Goal: Communication & Community: Participate in discussion

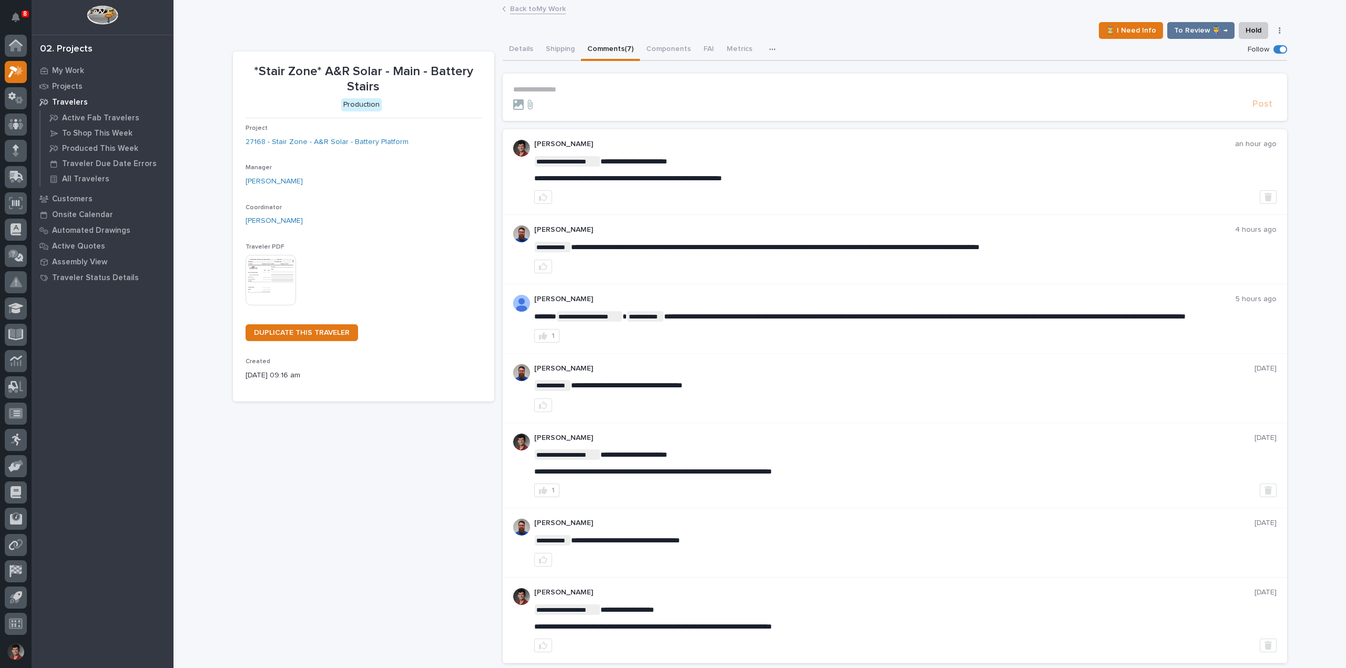
click at [521, 13] on link "Back to My Work" at bounding box center [538, 8] width 56 height 12
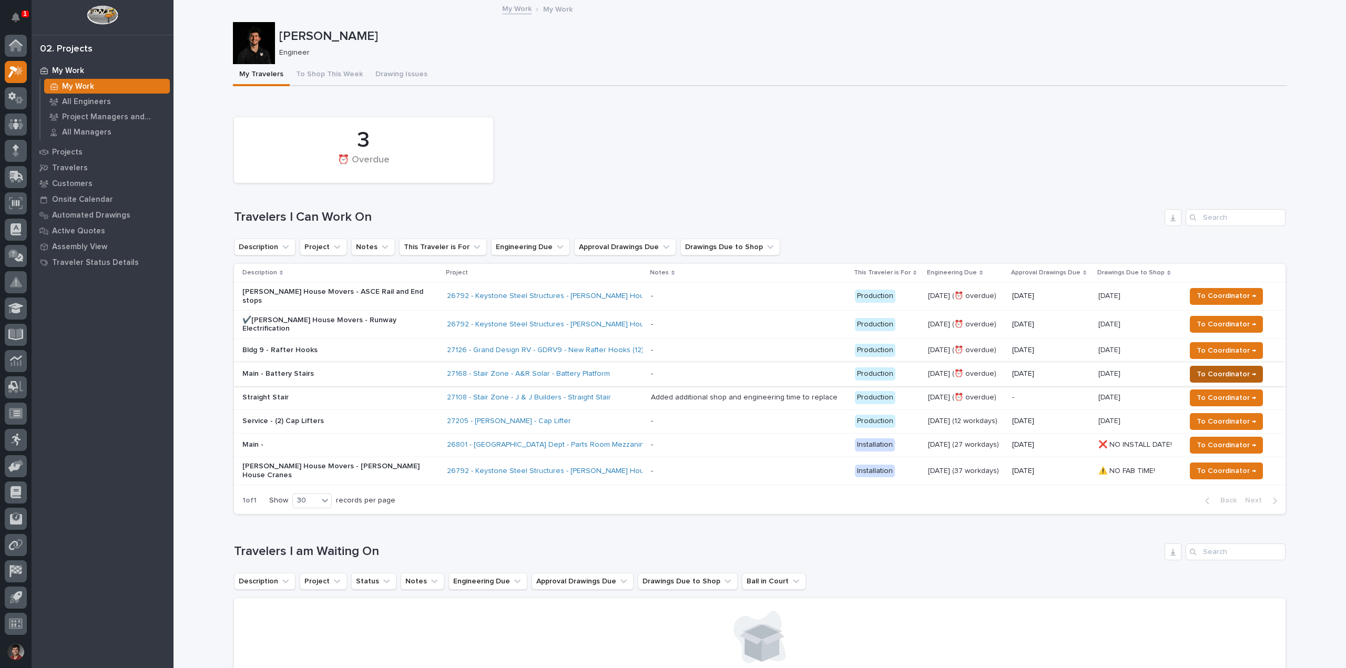
click at [1197, 368] on span "To Coordinator →" at bounding box center [1226, 374] width 59 height 13
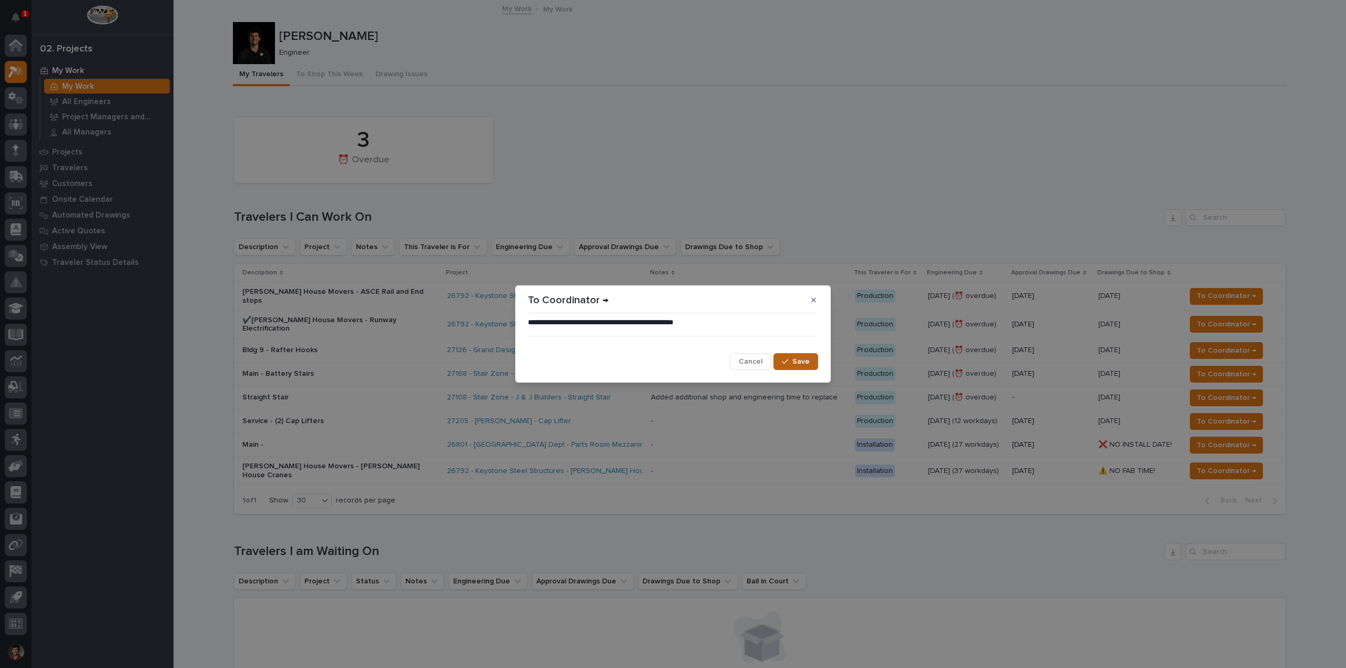
click at [793, 358] on span "Save" at bounding box center [800, 361] width 17 height 9
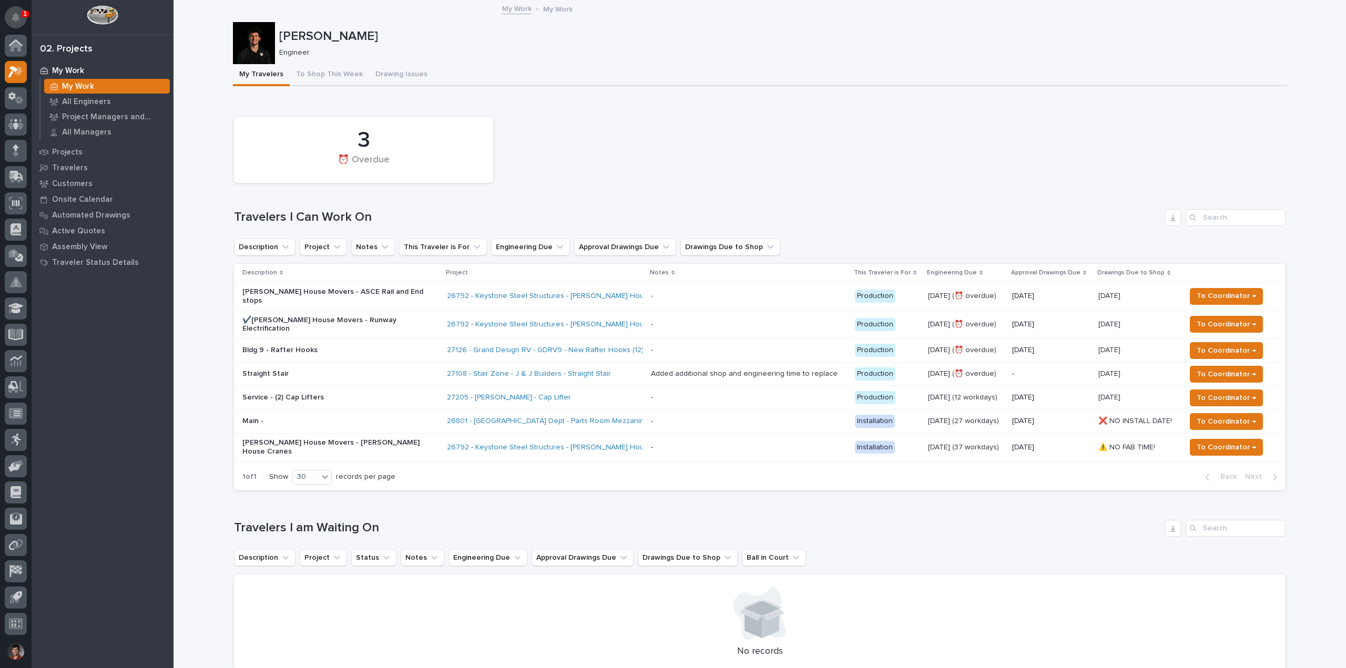
click at [17, 18] on icon "Notifications" at bounding box center [16, 17] width 8 height 9
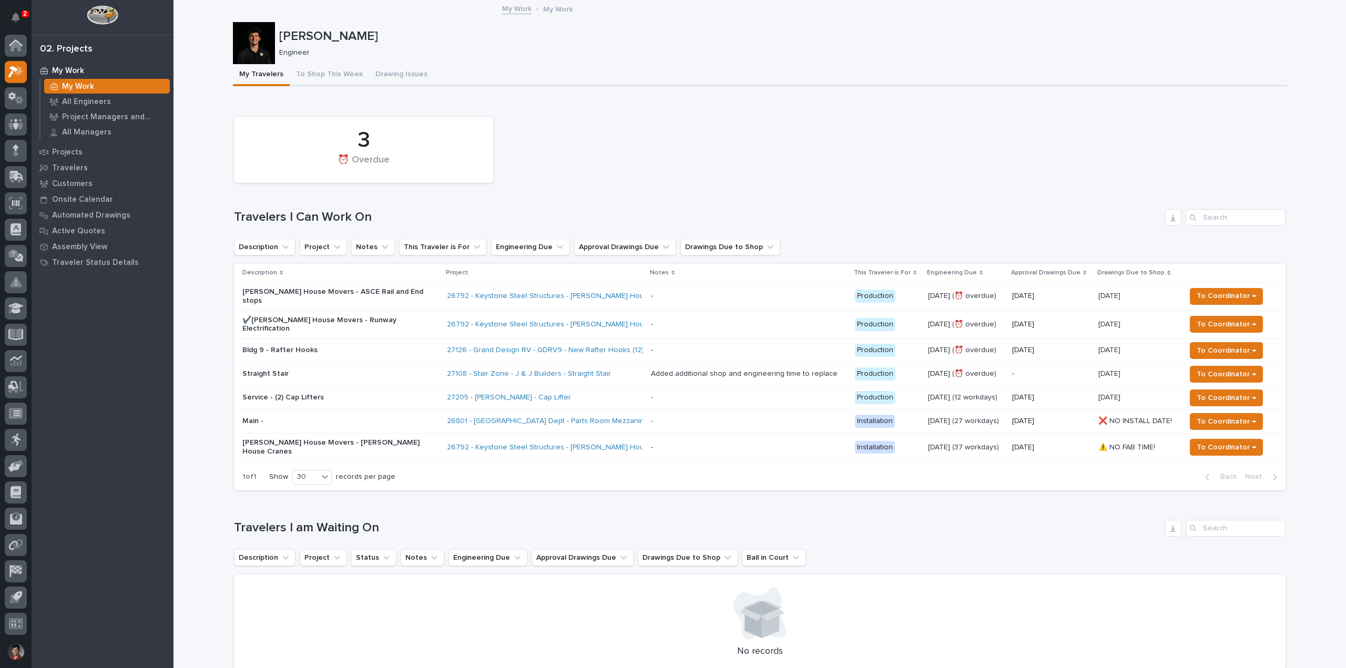
click at [596, 148] on div "3 ⏰ Overdue" at bounding box center [760, 150] width 1062 height 76
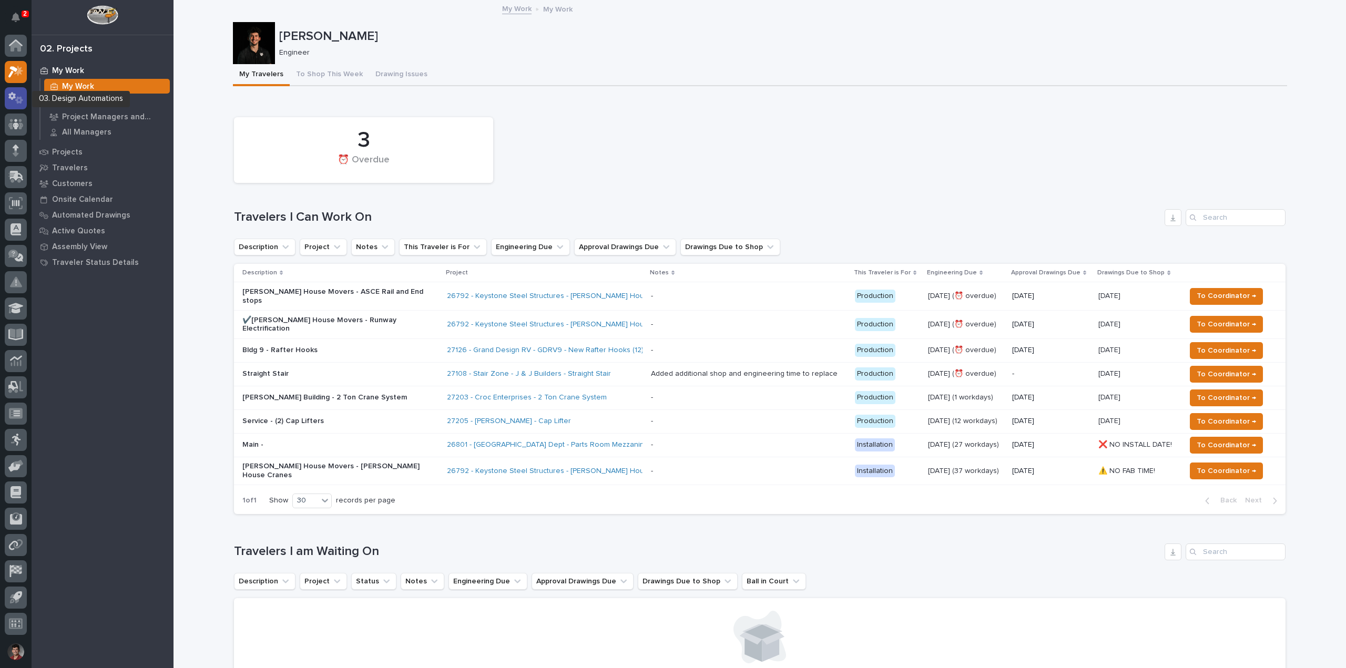
click at [22, 104] on icon at bounding box center [15, 98] width 15 height 12
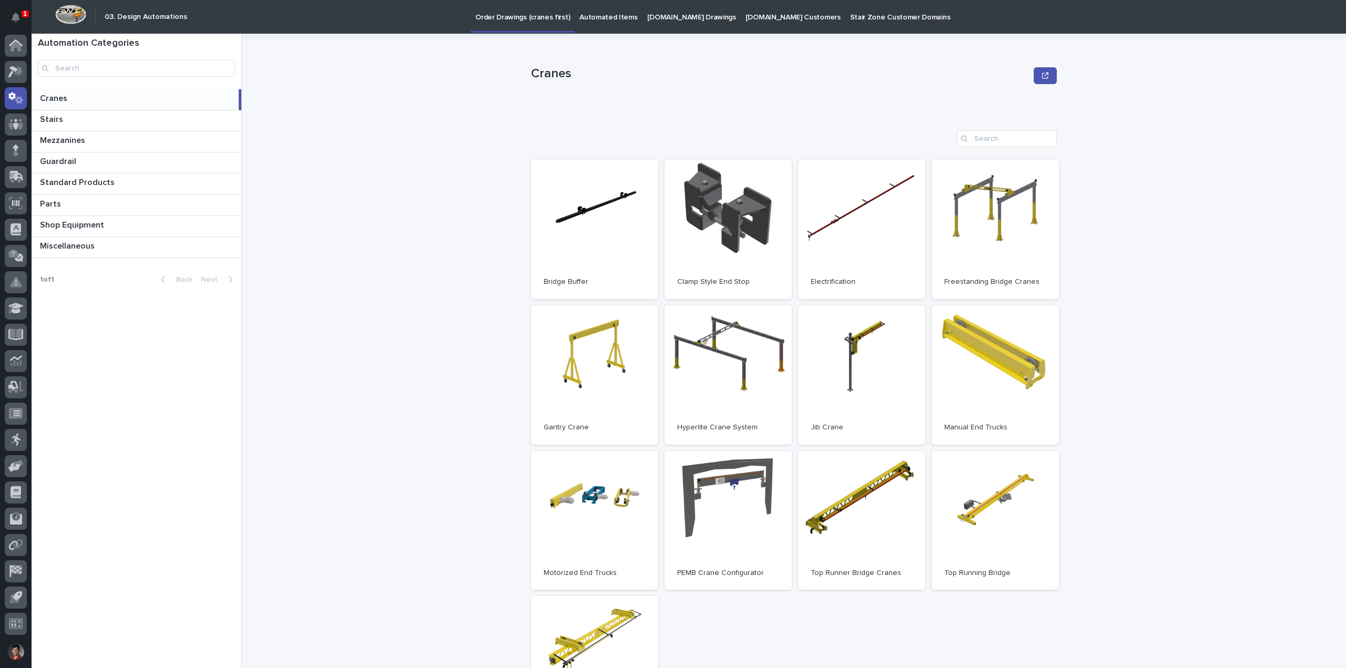
click at [606, 18] on p "Automated Items" at bounding box center [608, 11] width 58 height 22
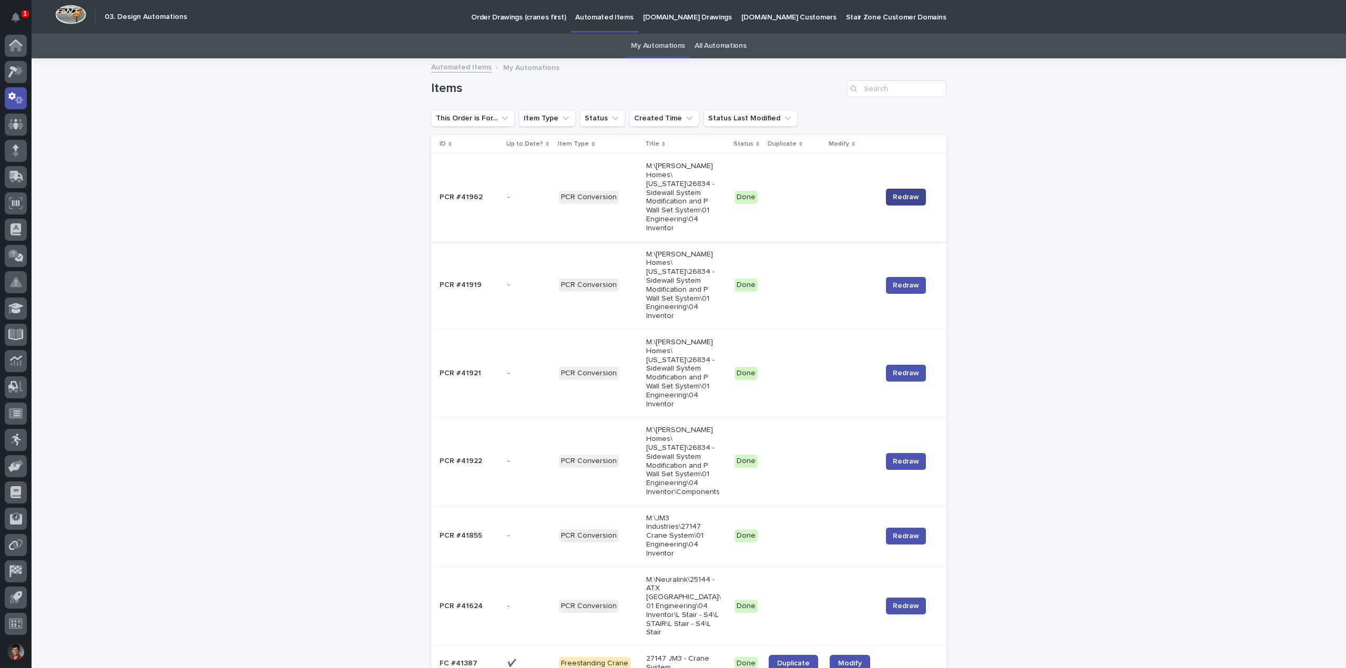
click at [894, 193] on span "Redraw" at bounding box center [906, 197] width 26 height 11
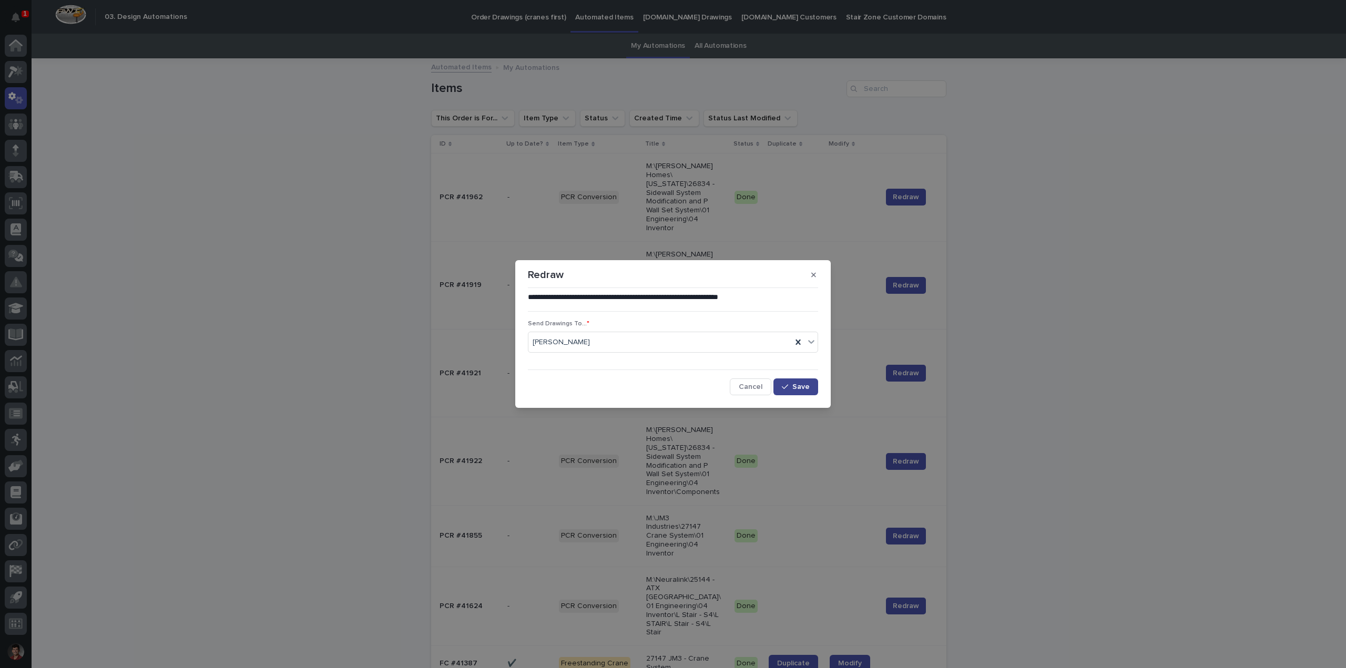
click at [804, 380] on button "Save" at bounding box center [795, 387] width 45 height 17
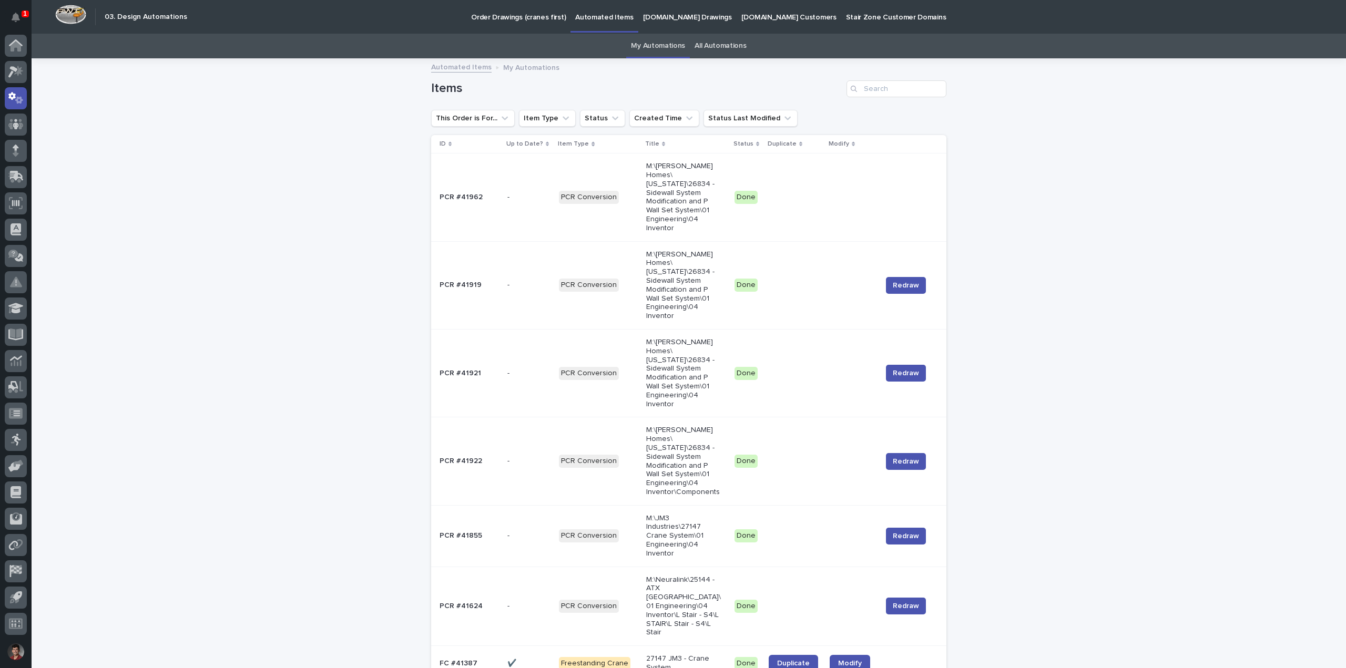
click at [620, 178] on td "PCR Conversion" at bounding box center [598, 198] width 87 height 88
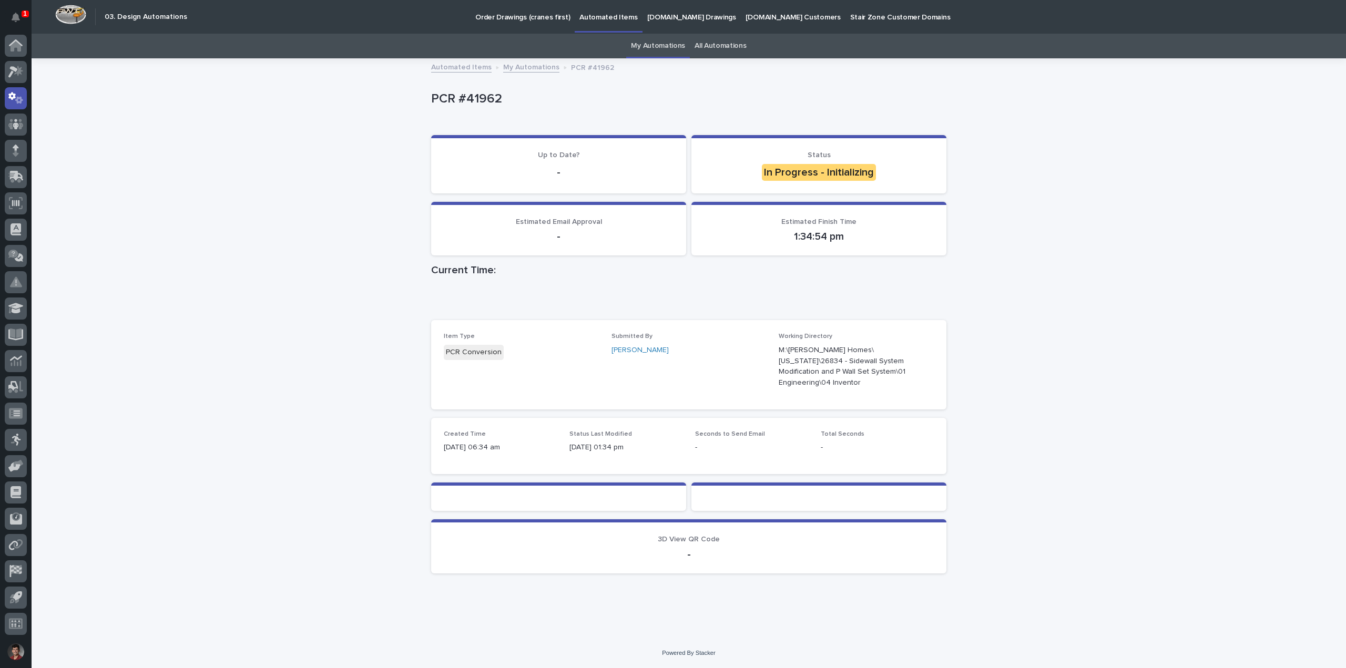
click at [186, 223] on div "Loading... Saving… Loading... Saving… PCR #41962 PCR #41962 Sorry, there was an…" at bounding box center [689, 348] width 1314 height 579
click at [643, 582] on div "Loading... Saving… Loading... Saving… PCR #41962 PCR #41962 Sorry, there was an…" at bounding box center [689, 335] width 526 height 553
click at [348, 624] on div "Loading... Saving… Loading... Saving… PCR #41962 PCR #41962 Sorry, there was an…" at bounding box center [689, 348] width 1314 height 579
click at [288, 612] on div "Loading... Saving… Loading... Saving… PCR #41962 PCR #41962 Sorry, there was an…" at bounding box center [689, 348] width 1314 height 579
click at [751, 177] on p "In Progress - Initializing" at bounding box center [819, 172] width 230 height 17
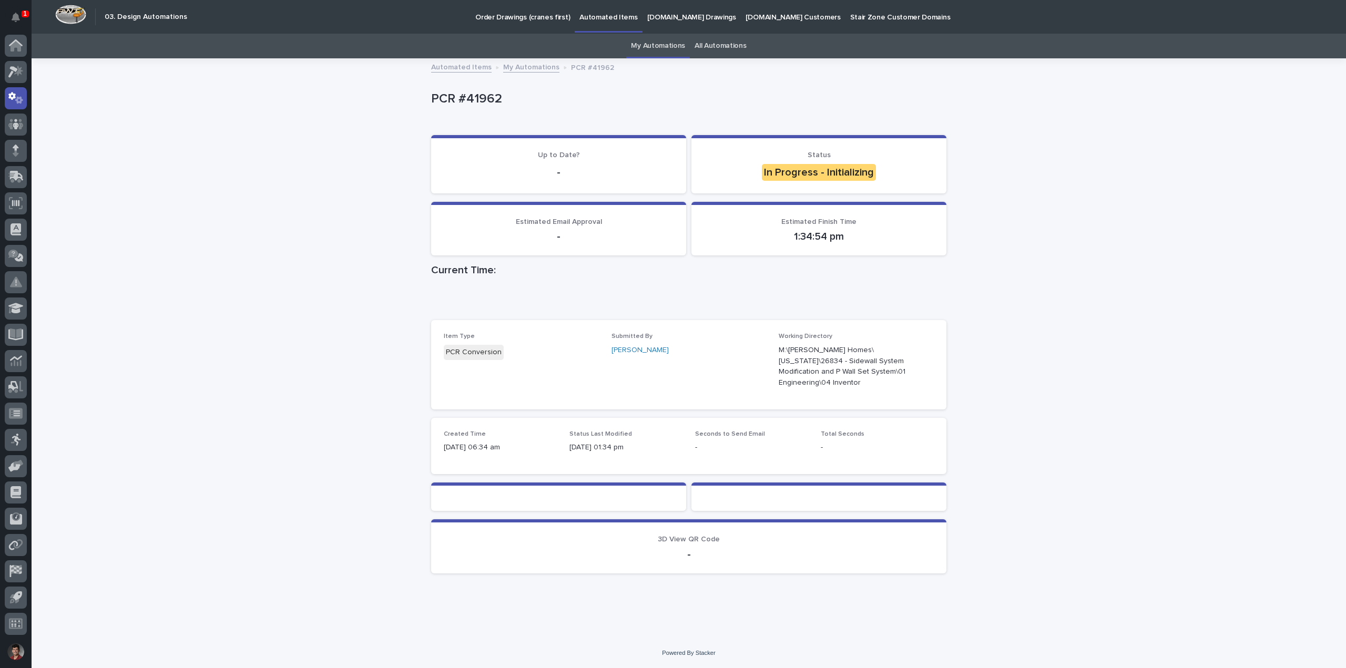
click at [205, 138] on div "Loading... Saving… Loading... Saving… PCR #41962 PCR #41962 Sorry, there was an…" at bounding box center [689, 348] width 1314 height 579
click at [152, 335] on div "Loading... Saving… Loading... Saving… PCR #41962 PCR #41962 Sorry, there was an…" at bounding box center [689, 348] width 1314 height 579
click at [934, 203] on section "Estimated Finish Time 1:42:17 pm" at bounding box center [818, 229] width 255 height 54
click at [995, 248] on div "Loading... Saving… Loading... Saving… PCR #41962 PCR #41962 Sorry, there was an…" at bounding box center [689, 348] width 1314 height 579
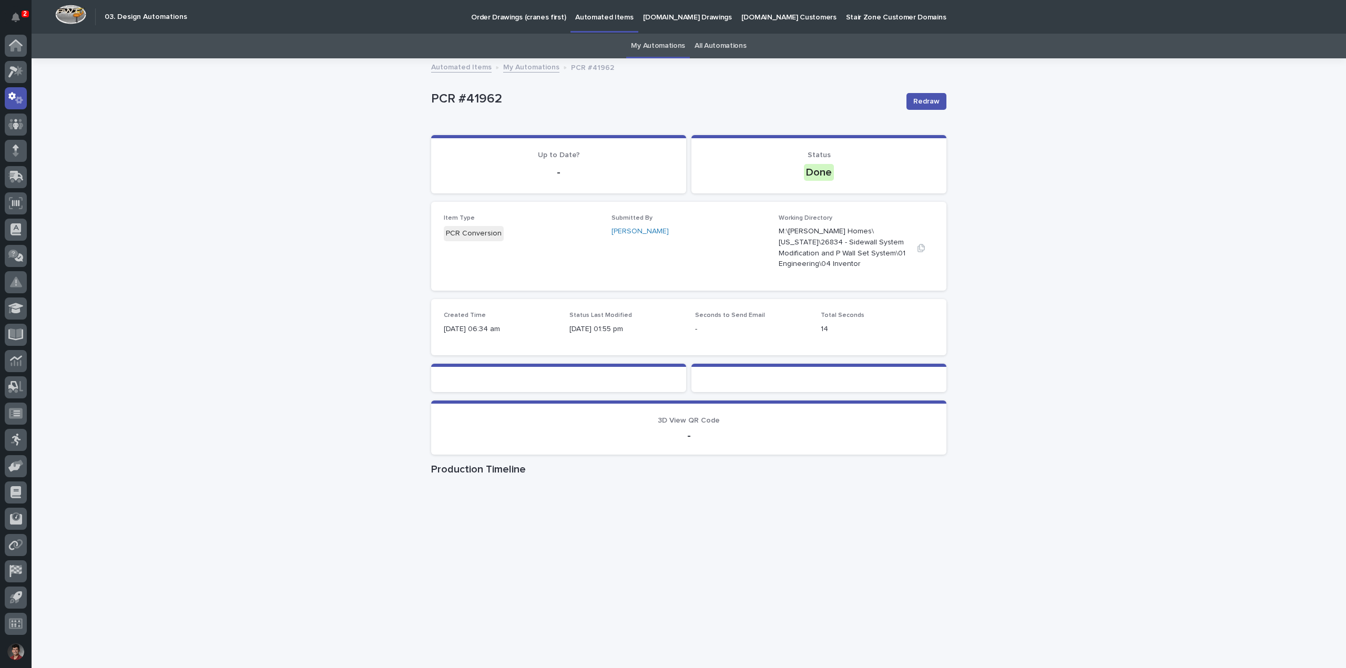
click at [783, 236] on p "M:\[PERSON_NAME] Homes\[US_STATE]\26834 - Sidewall System Modification and P Wa…" at bounding box center [844, 248] width 130 height 44
click at [19, 63] on div at bounding box center [16, 72] width 22 height 22
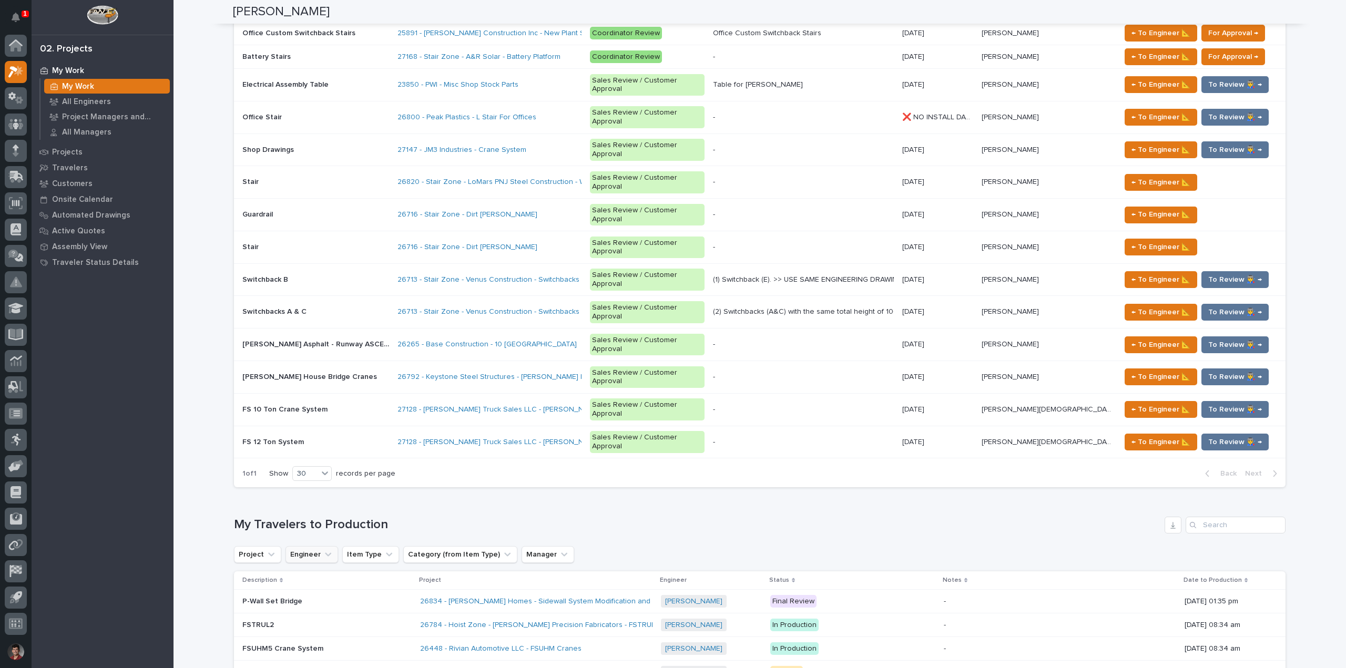
scroll to position [789, 0]
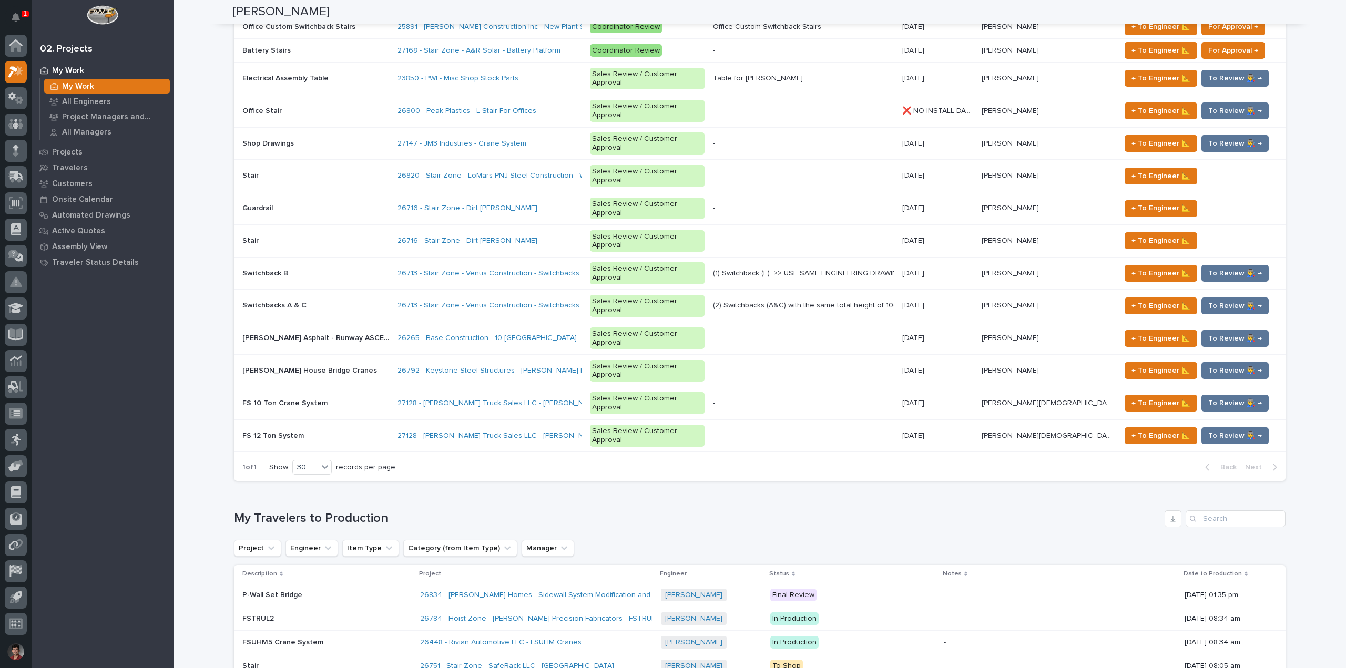
click at [397, 591] on p at bounding box center [326, 595] width 169 height 9
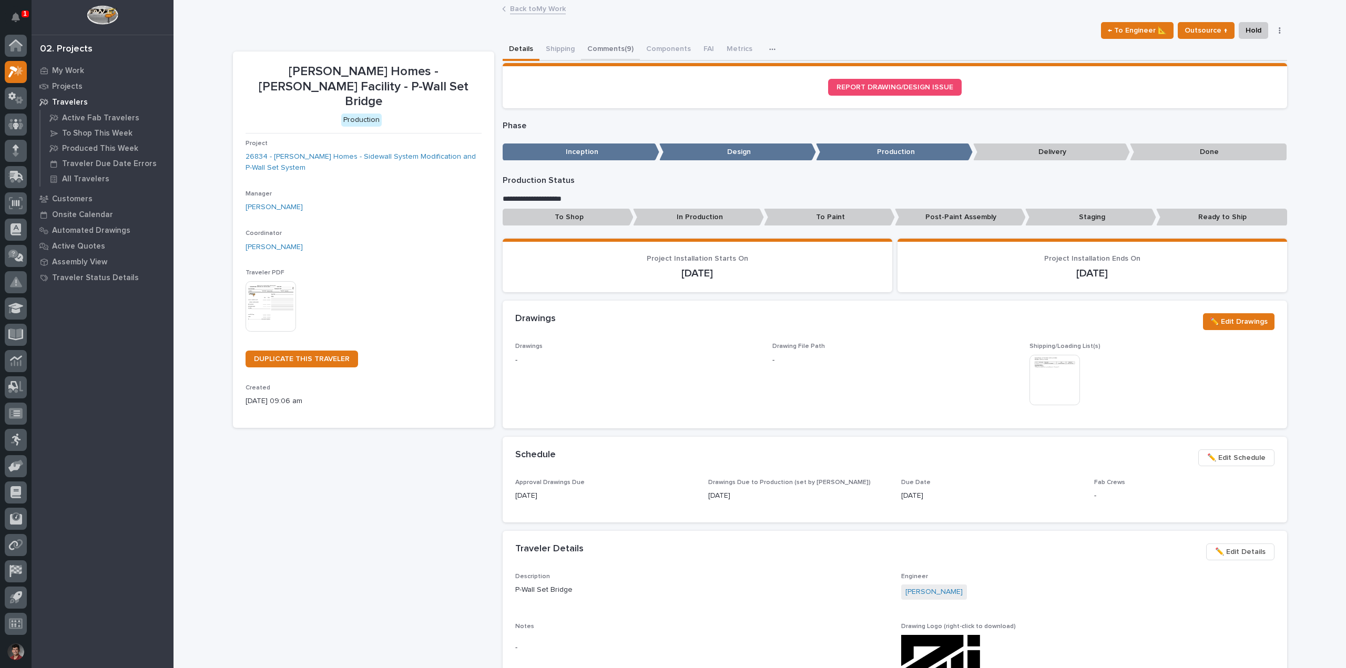
click at [613, 49] on button "Comments (9)" at bounding box center [610, 50] width 59 height 22
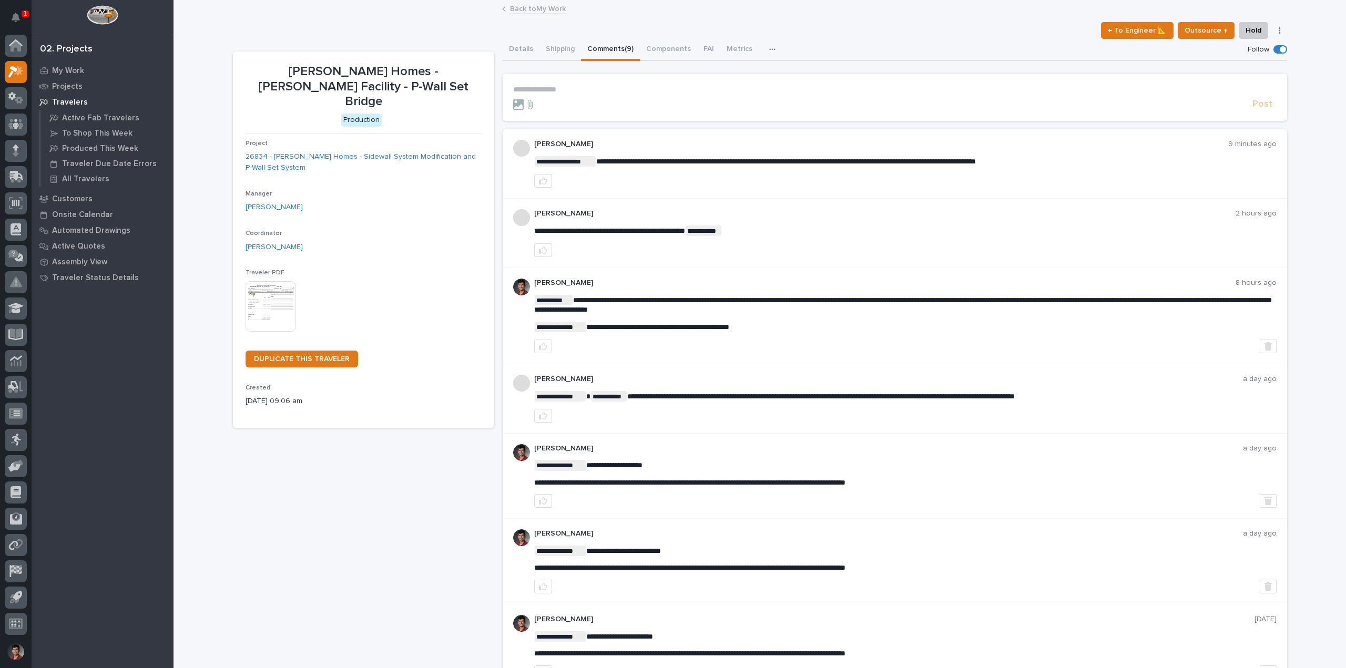
click at [602, 90] on p "**********" at bounding box center [894, 89] width 763 height 9
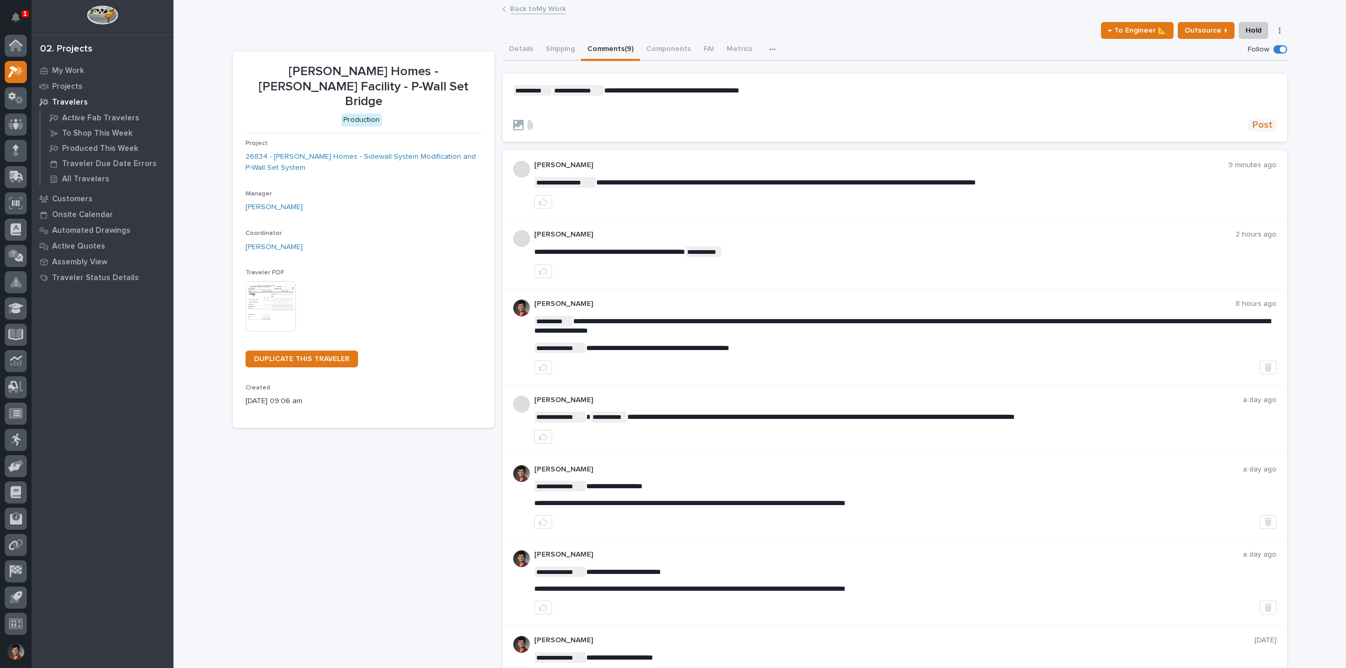
click at [1260, 124] on span "Post" at bounding box center [1262, 125] width 20 height 12
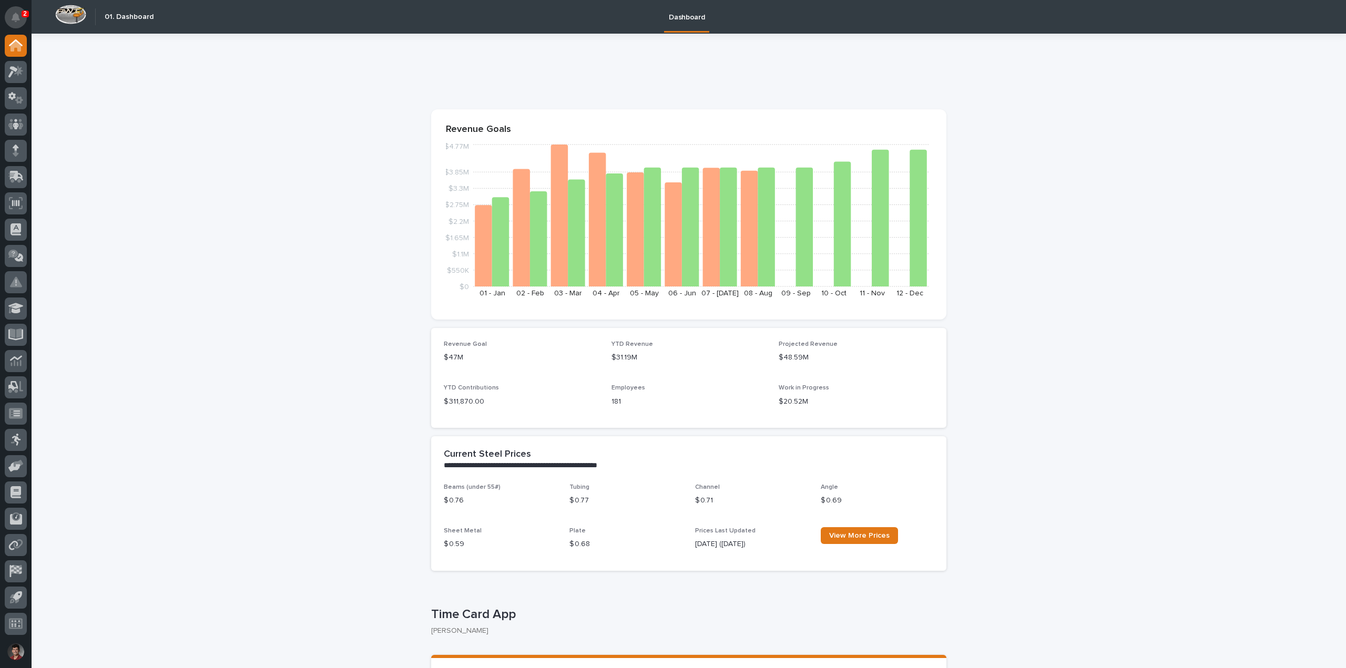
click at [19, 14] on icon "Notifications" at bounding box center [16, 17] width 8 height 9
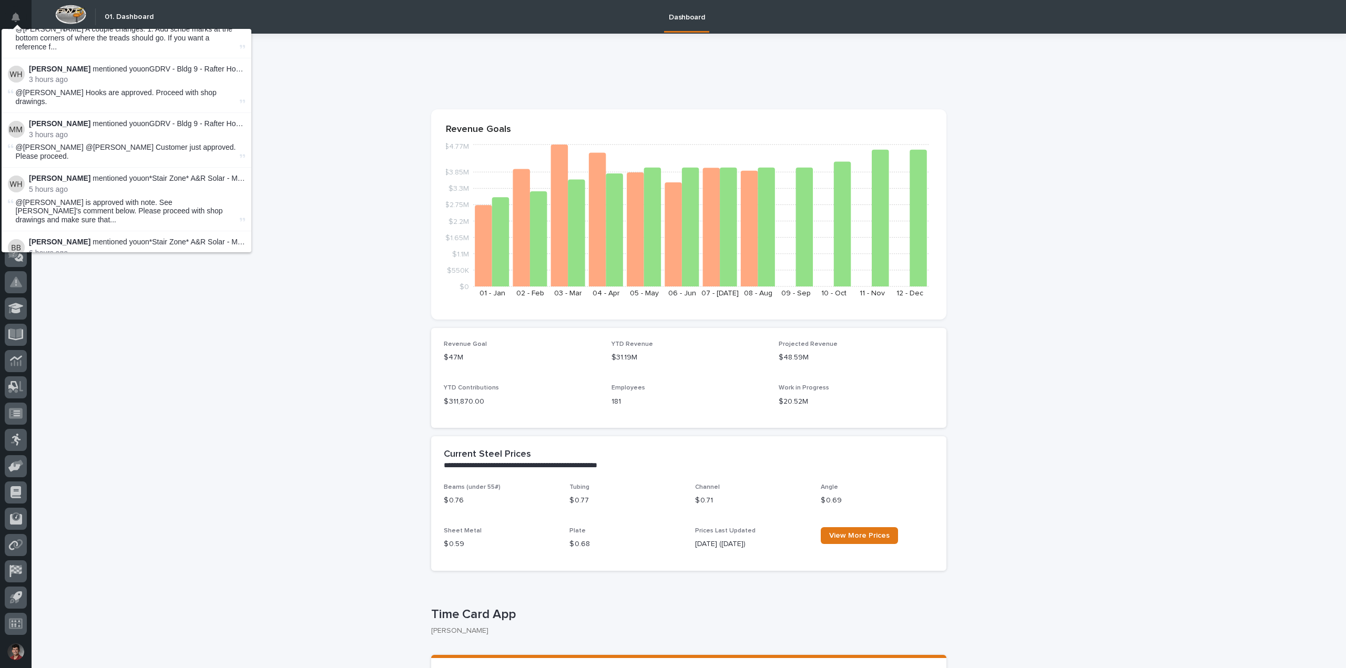
scroll to position [210, 0]
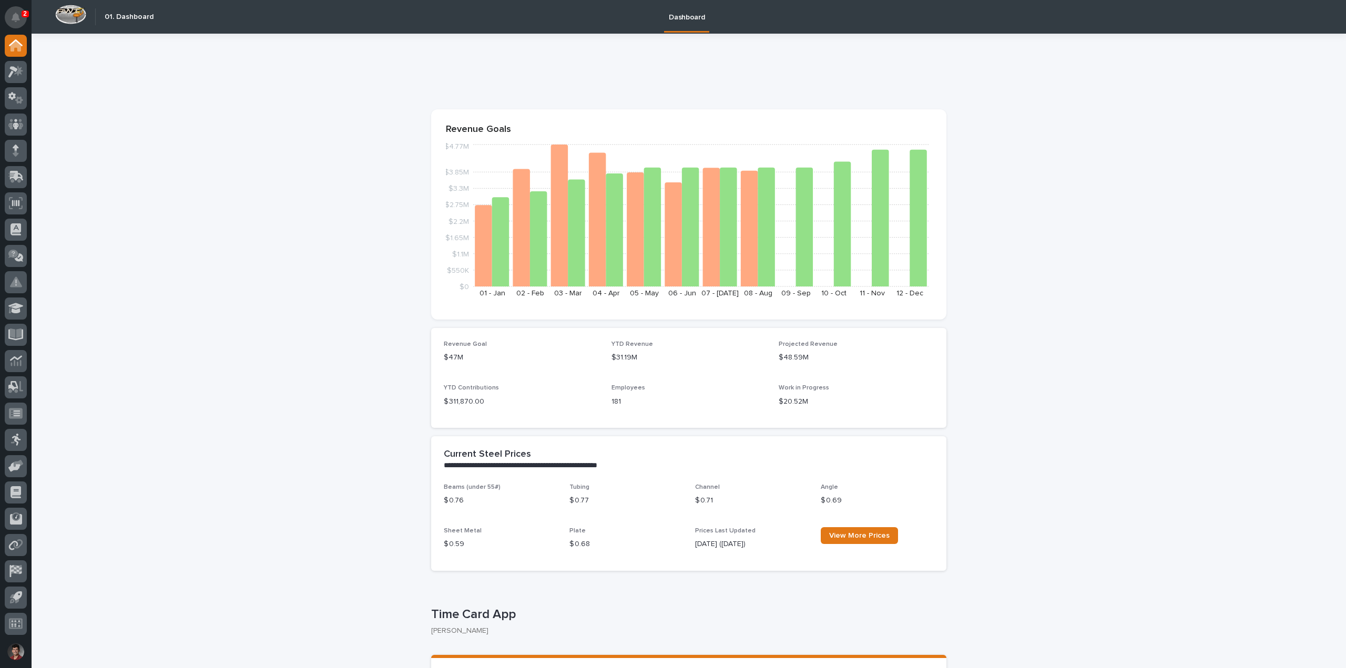
click at [24, 18] on button "Notifications" at bounding box center [16, 17] width 22 height 22
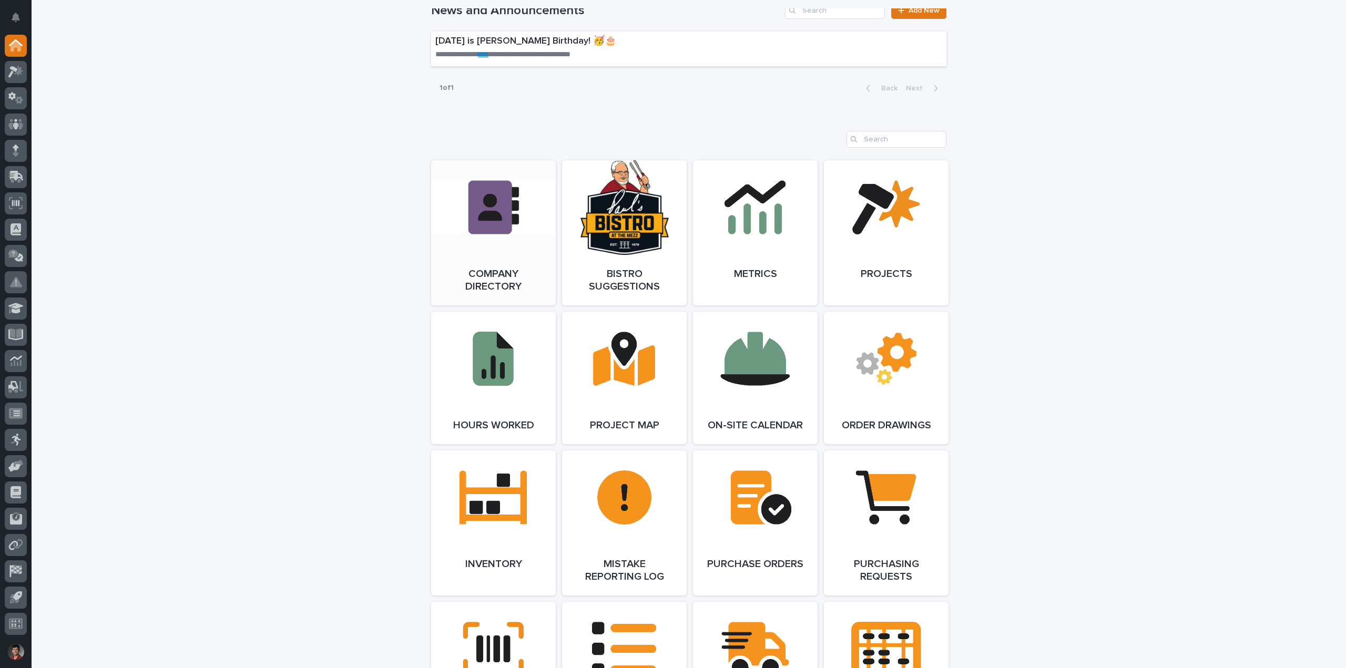
scroll to position [421, 0]
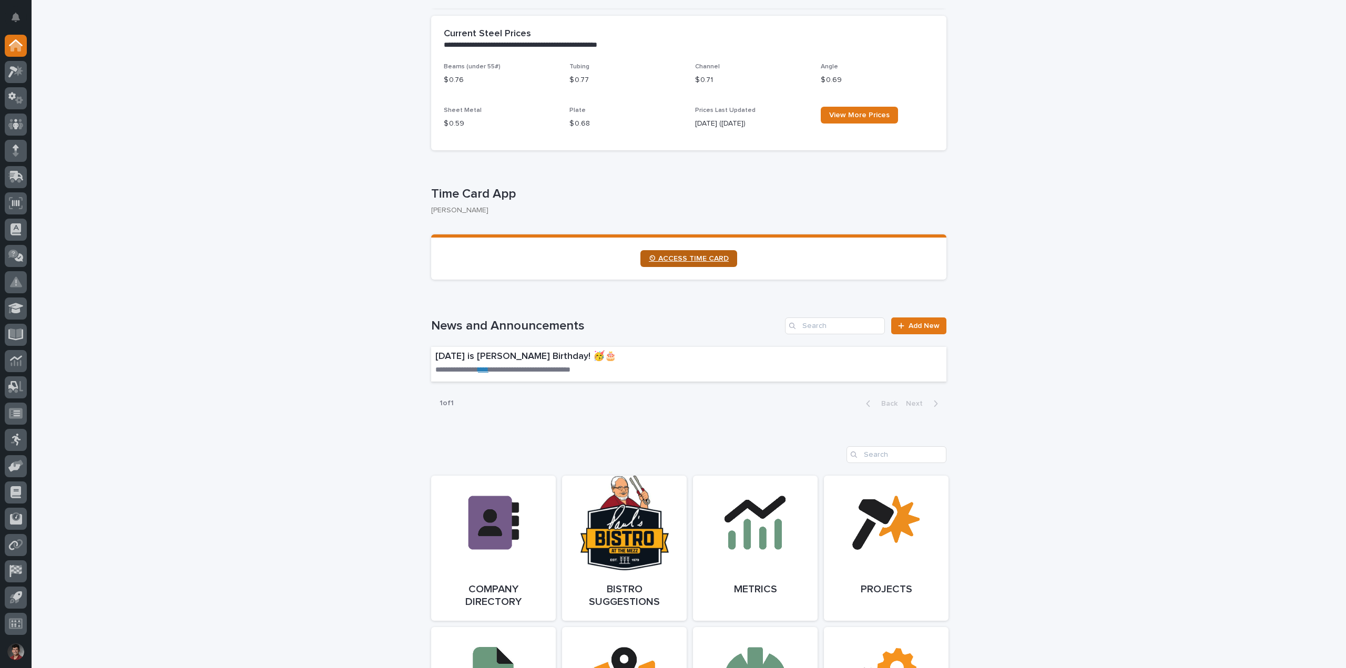
click at [720, 254] on link "⏲ ACCESS TIME CARD" at bounding box center [688, 258] width 97 height 17
drag, startPoint x: 720, startPoint y: 254, endPoint x: 300, endPoint y: 38, distance: 472.2
drag, startPoint x: 363, startPoint y: 0, endPoint x: 231, endPoint y: 99, distance: 165.2
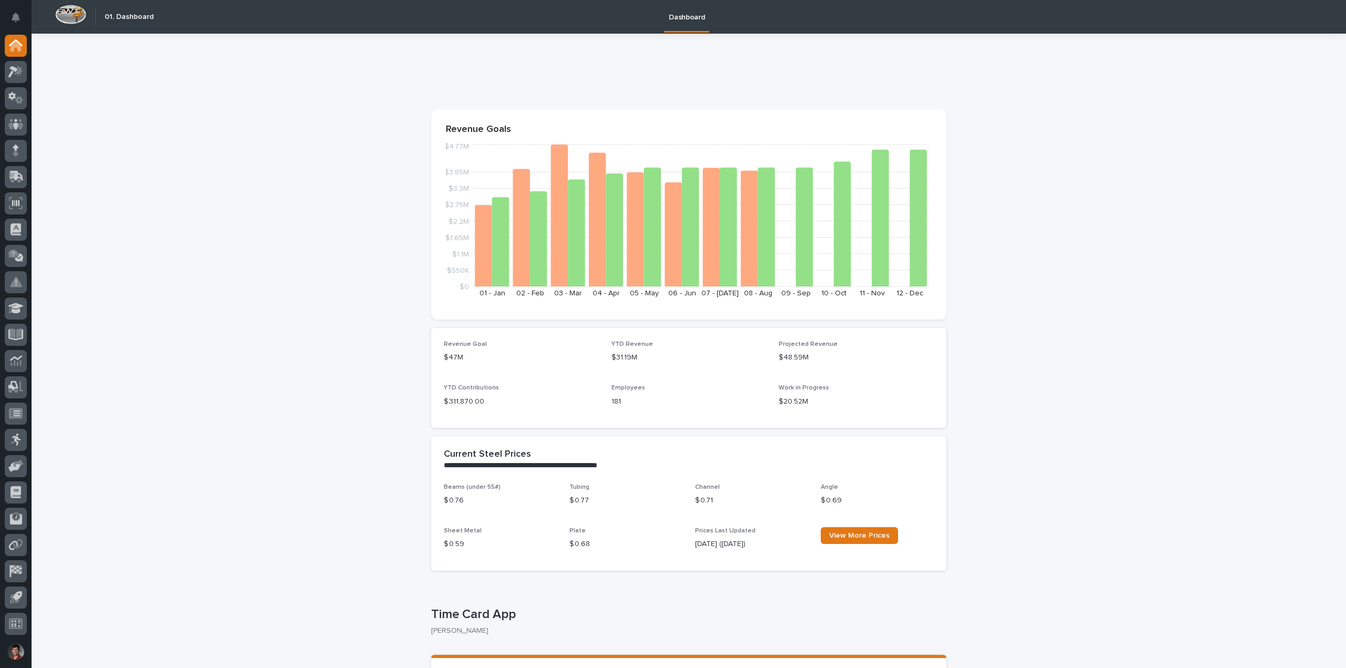
click at [22, 70] on icon at bounding box center [18, 70] width 9 height 11
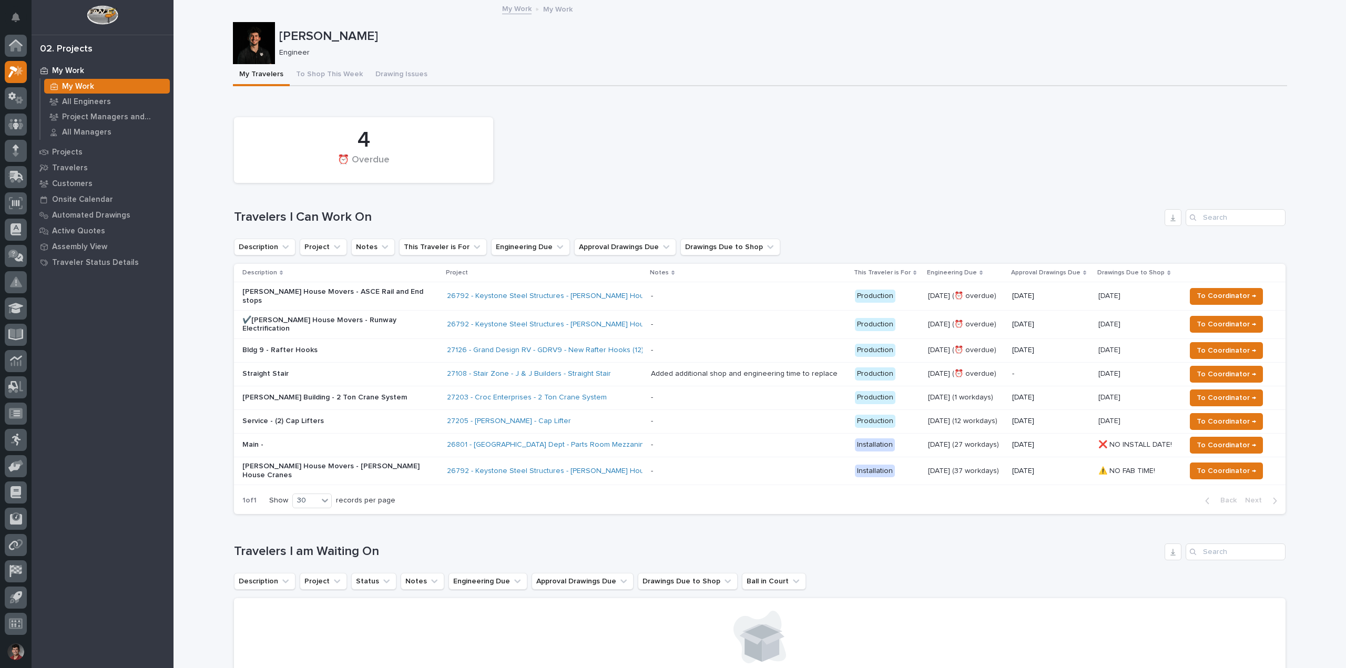
click at [377, 370] on p "Straight Stair" at bounding box center [334, 374] width 184 height 9
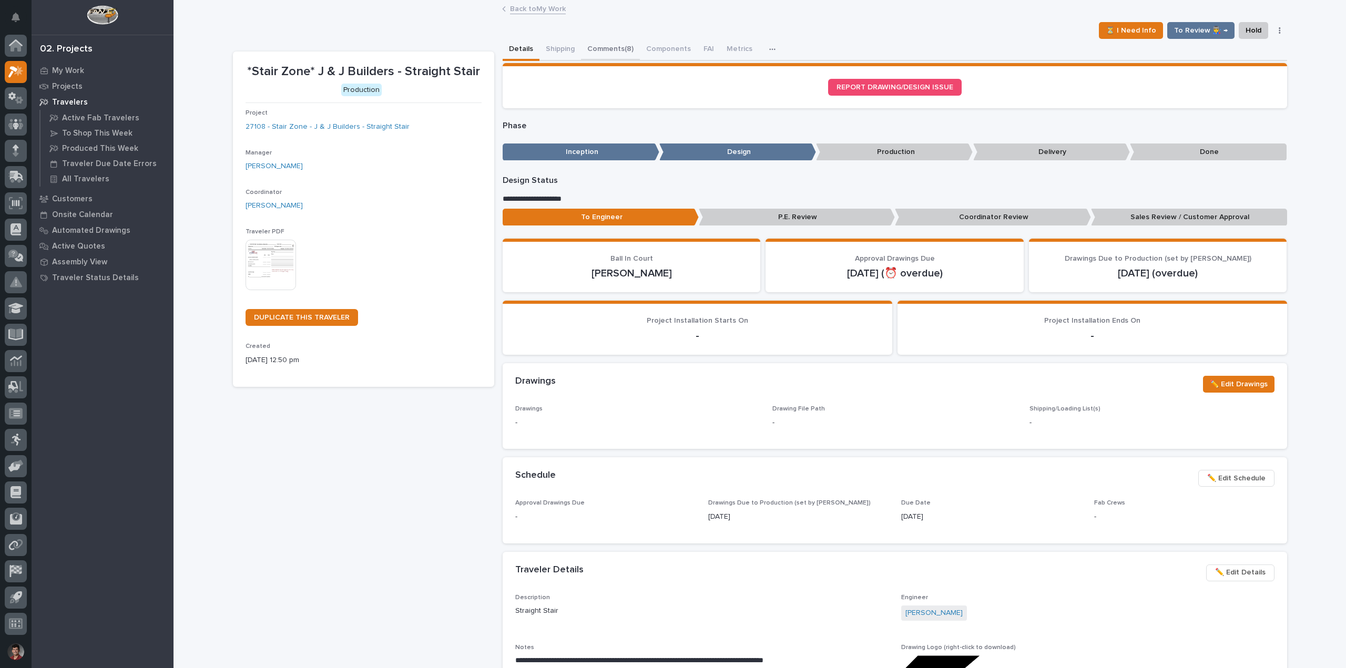
click at [602, 49] on button "Comments (8)" at bounding box center [610, 50] width 59 height 22
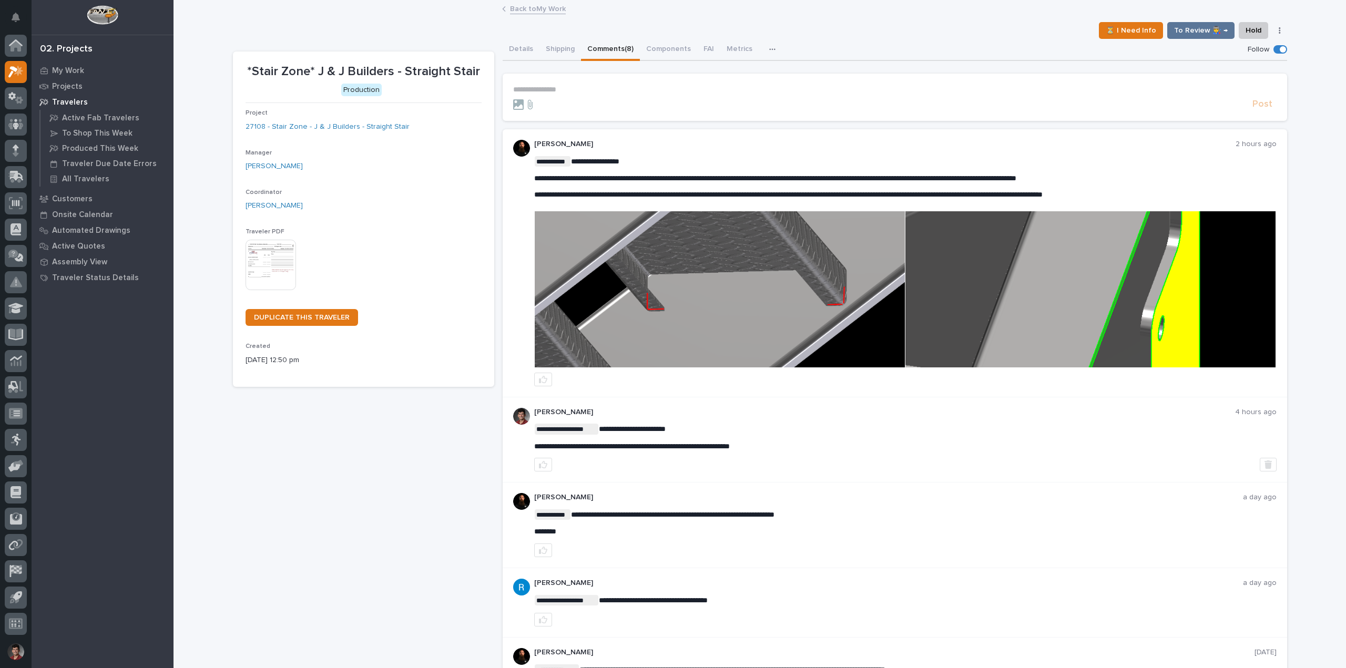
click at [1153, 318] on img at bounding box center [1090, 289] width 370 height 156
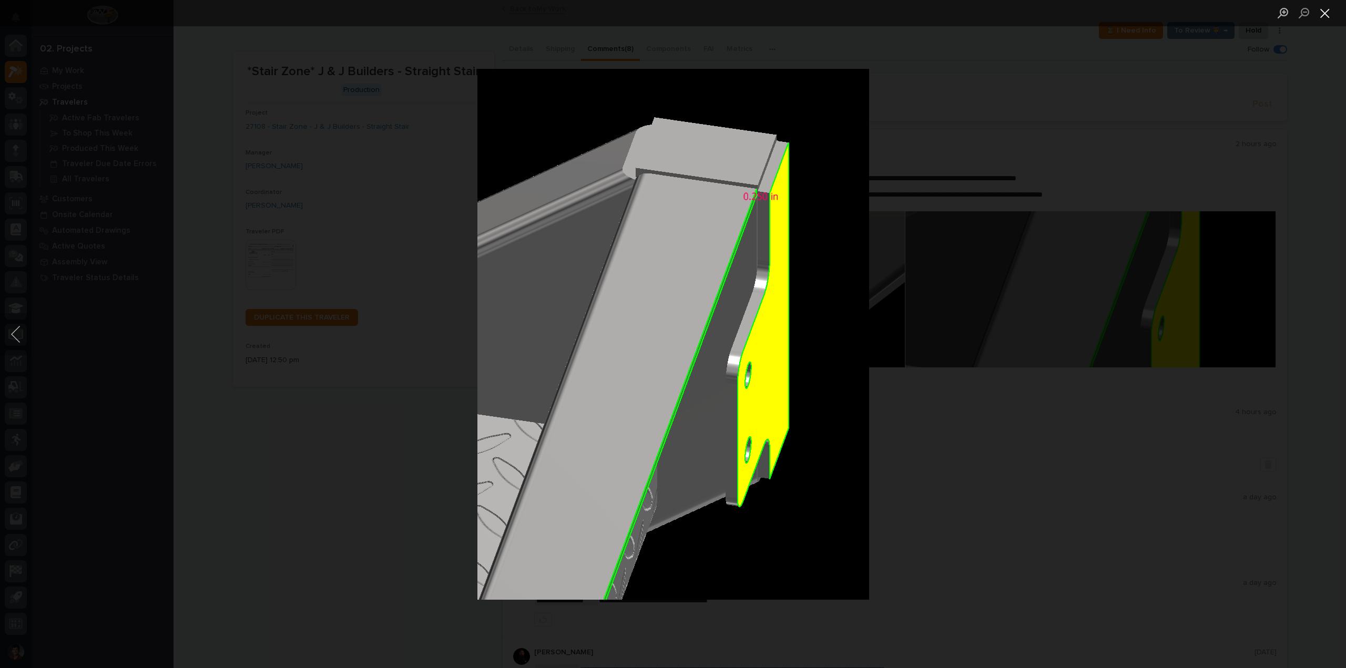
click at [1327, 14] on button "Close lightbox" at bounding box center [1324, 13] width 21 height 18
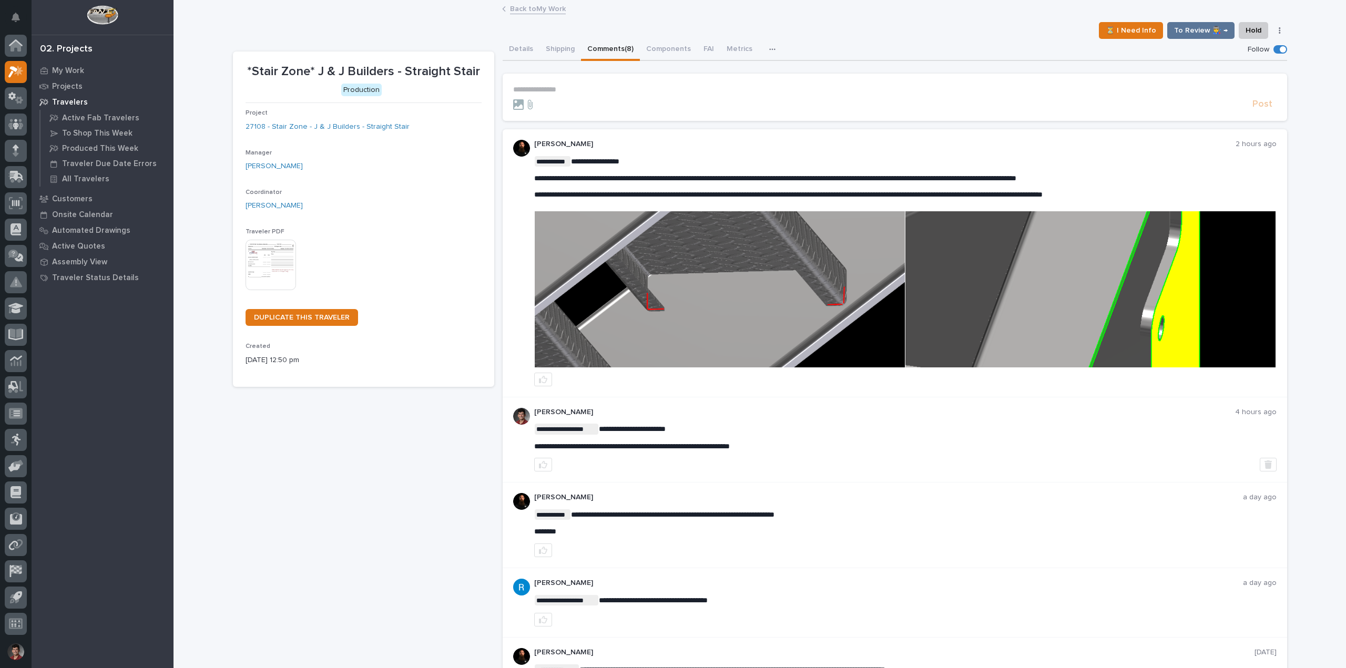
scroll to position [74, 0]
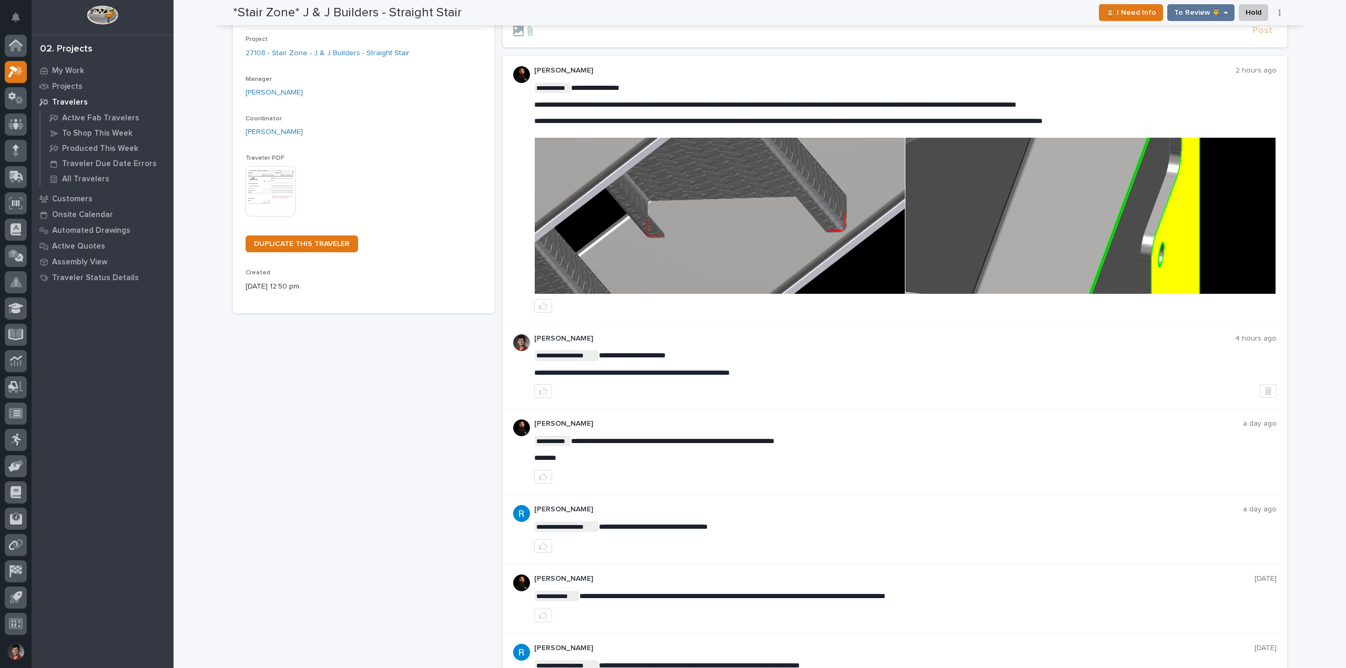
click at [617, 9] on div "*Stair Zone* J & J Builders - Straight Stair ⏳ I Need Info To Review 👨‍🏭 → Hold…" at bounding box center [760, 12] width 1054 height 25
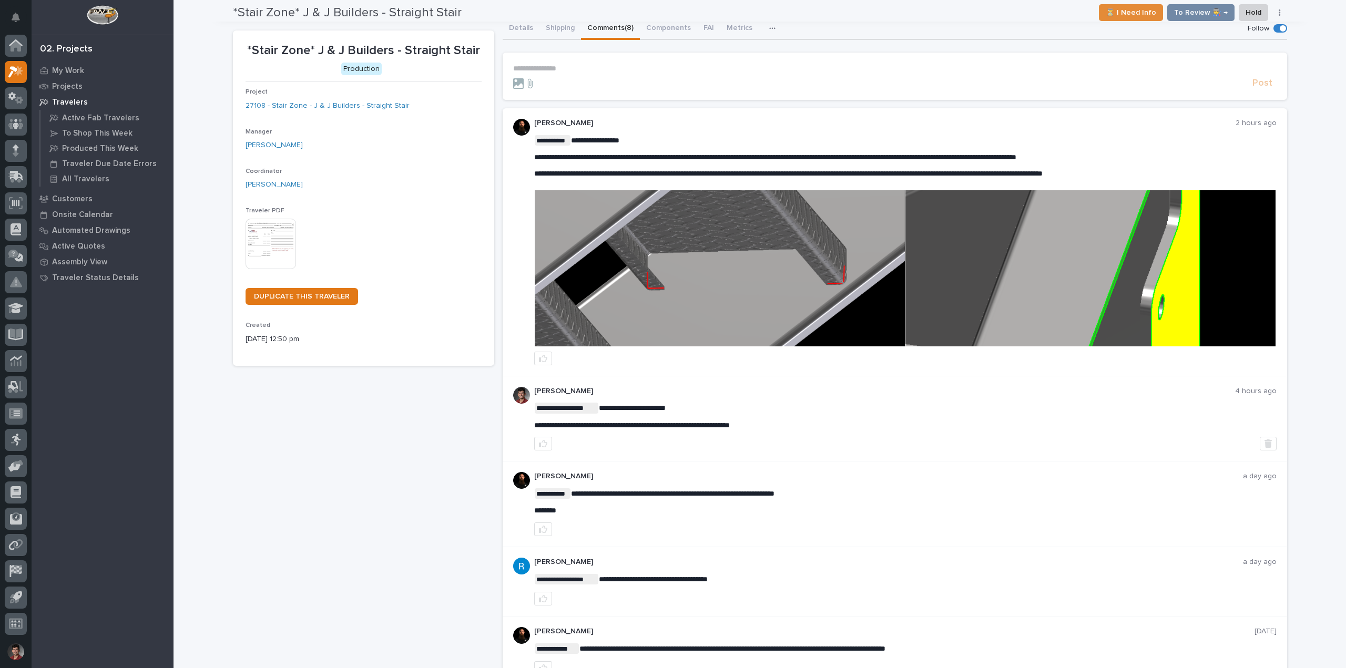
scroll to position [0, 0]
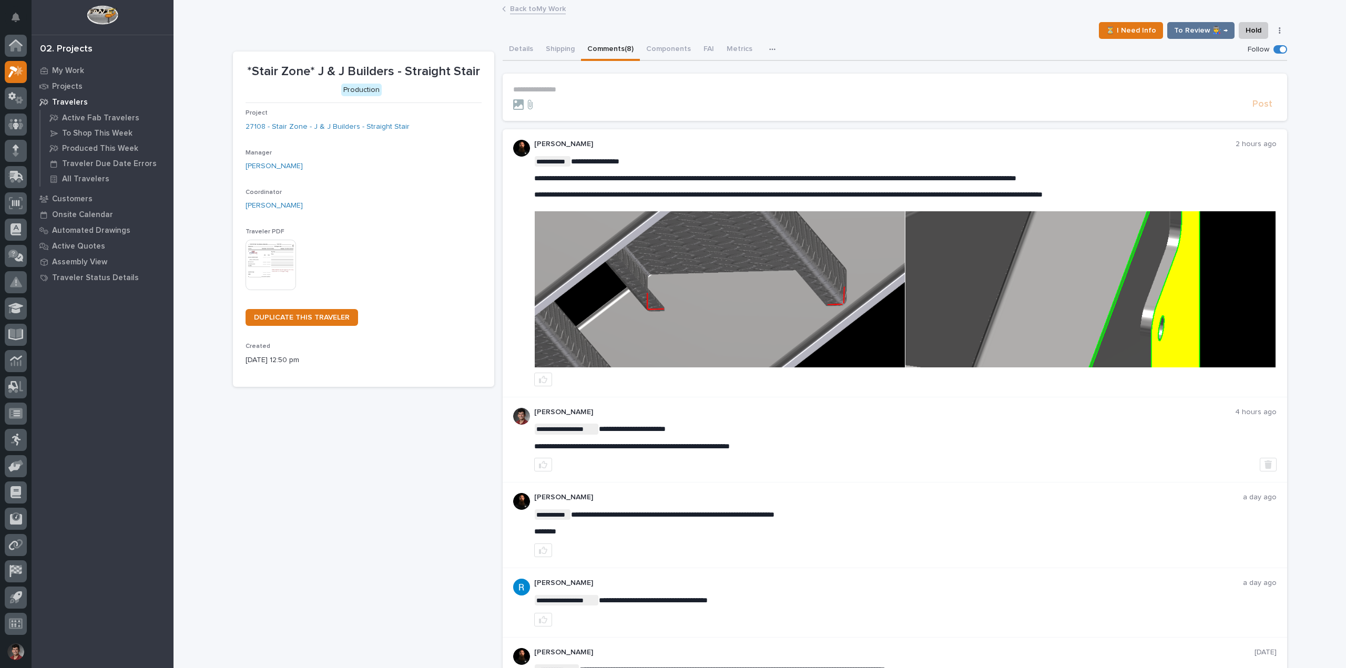
click at [290, 624] on div "*Stair Zone* J & J Builders - Straight Stair Production Project 27108 - Stair Z…" at bounding box center [363, 529] width 261 height 955
click at [950, 256] on img at bounding box center [1090, 289] width 370 height 156
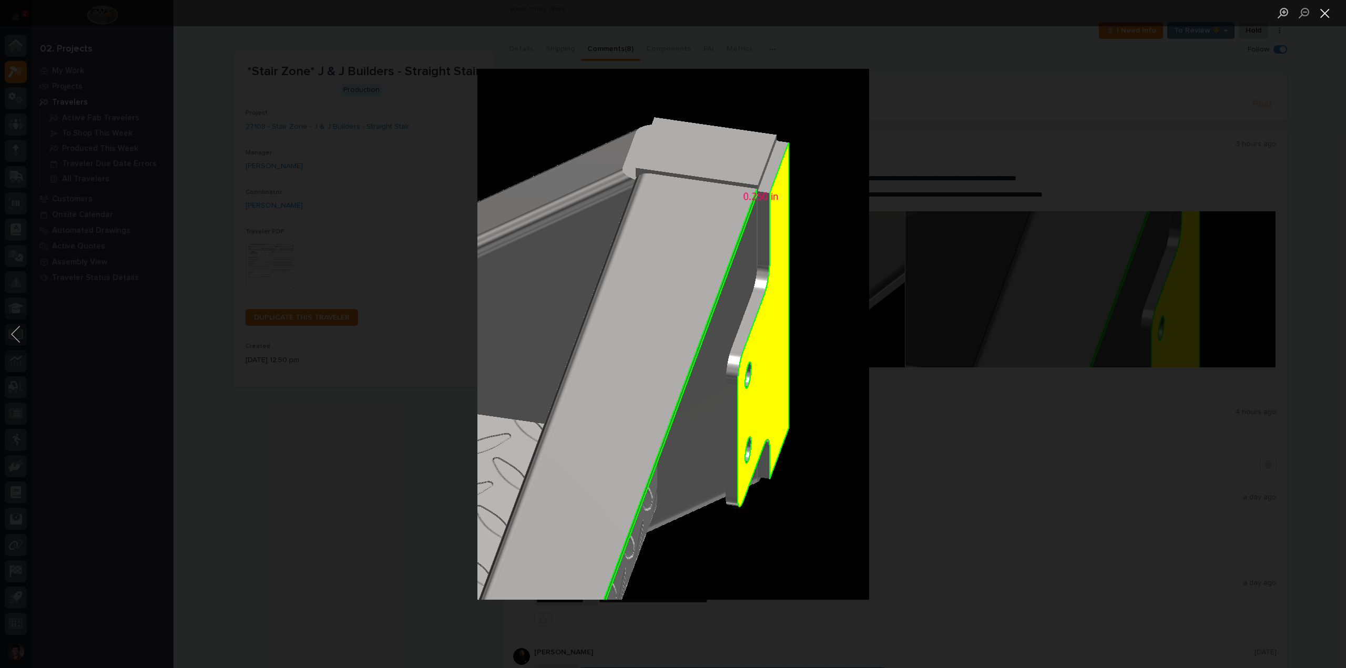
click at [1326, 15] on button "Close lightbox" at bounding box center [1324, 13] width 21 height 18
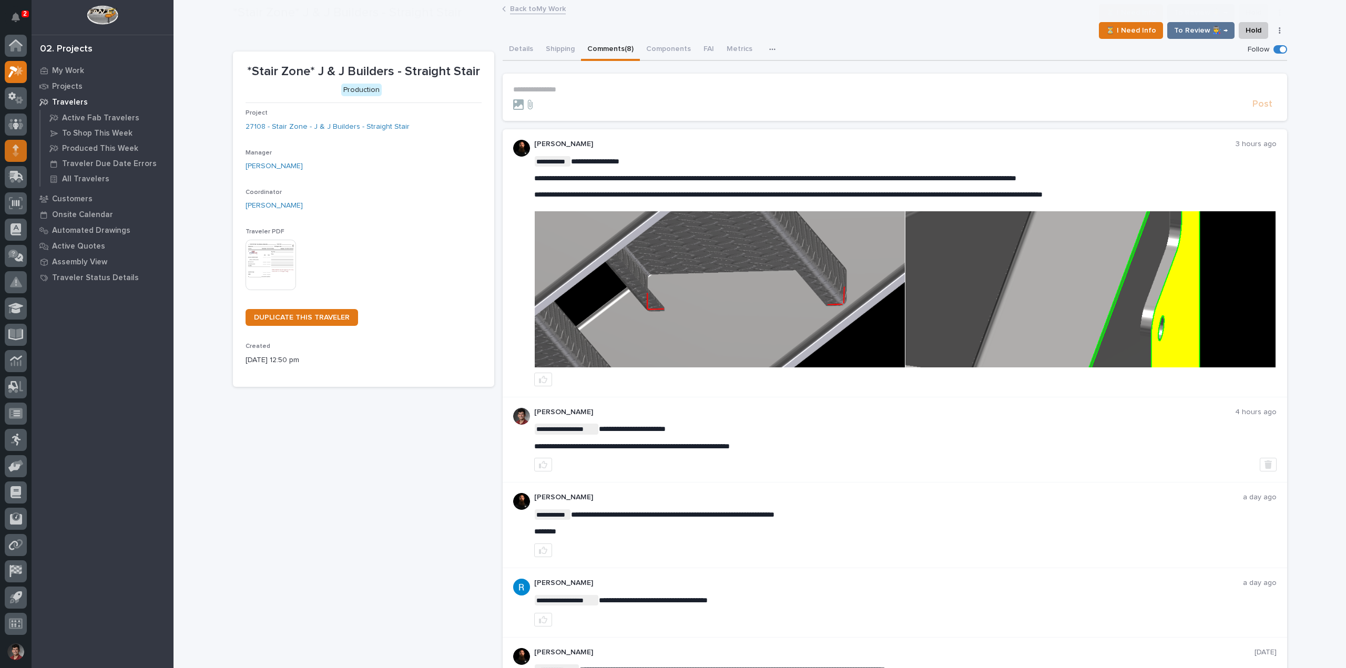
scroll to position [74, 0]
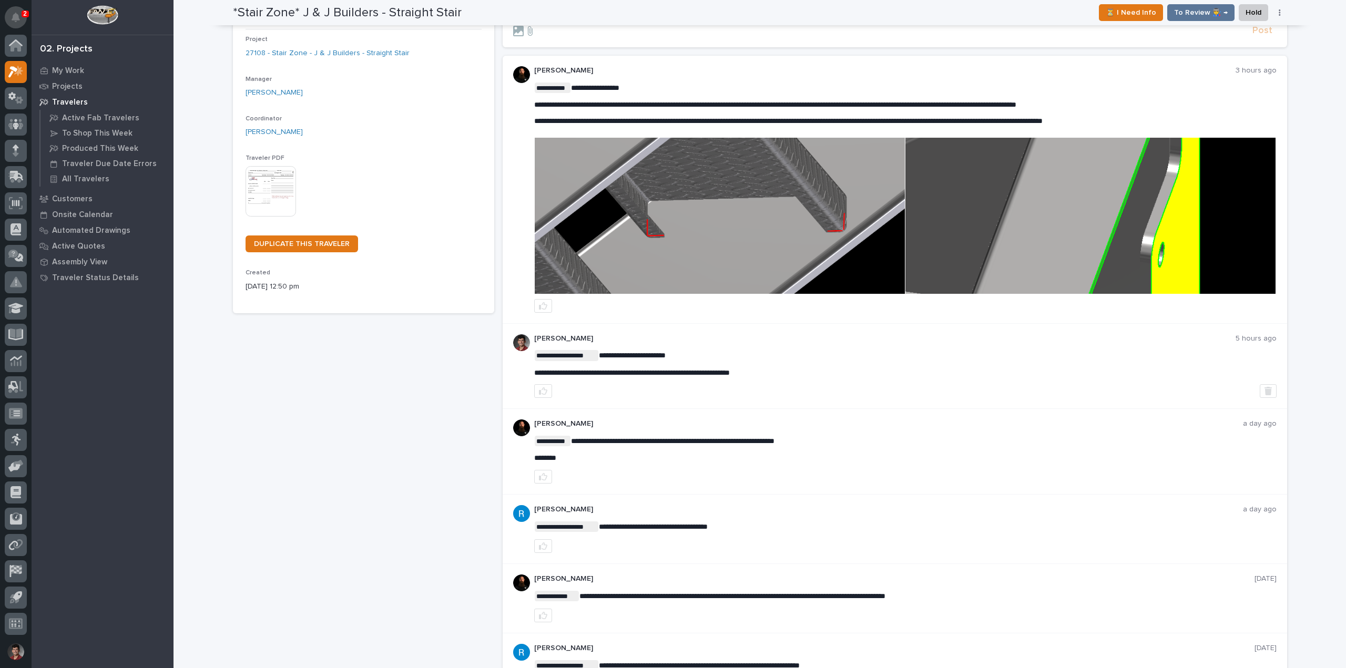
click at [18, 16] on icon "Notifications" at bounding box center [16, 17] width 8 height 9
click at [443, 454] on div "*Stair Zone* J & J Builders - Straight Stair Production Project 27108 - Stair Z…" at bounding box center [363, 455] width 261 height 955
click at [619, 38] on section "**********" at bounding box center [895, 23] width 784 height 47
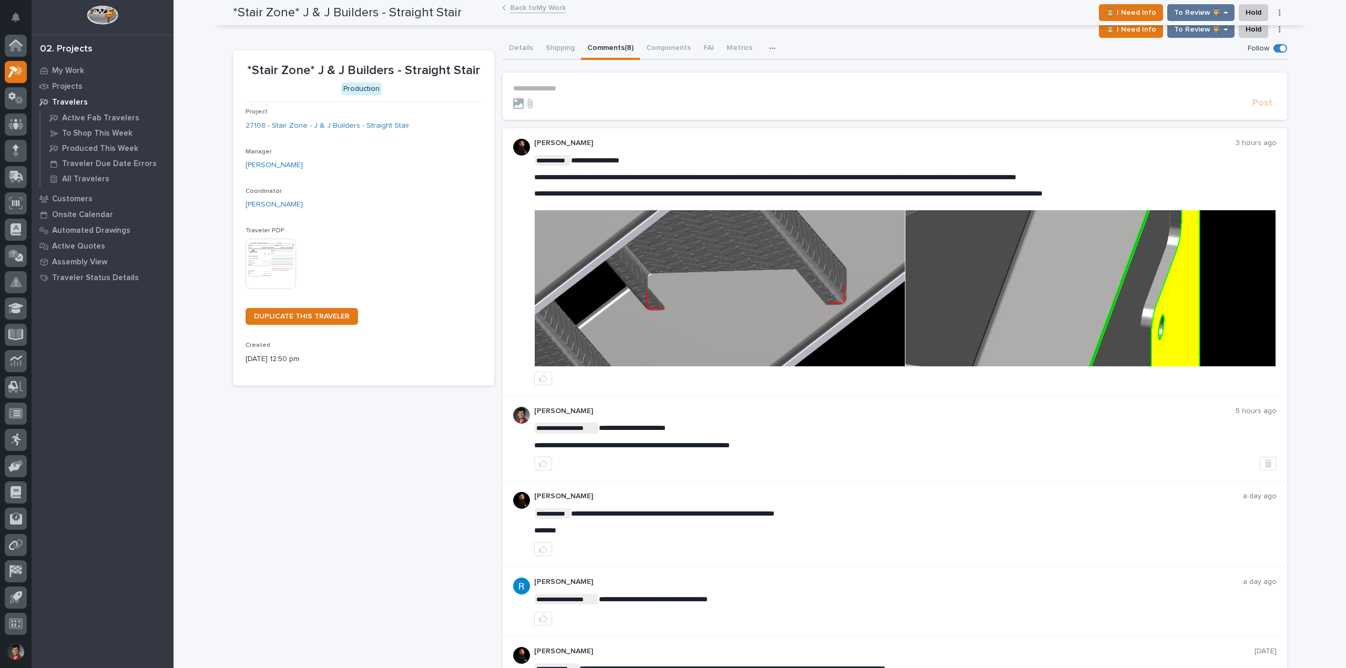
scroll to position [0, 0]
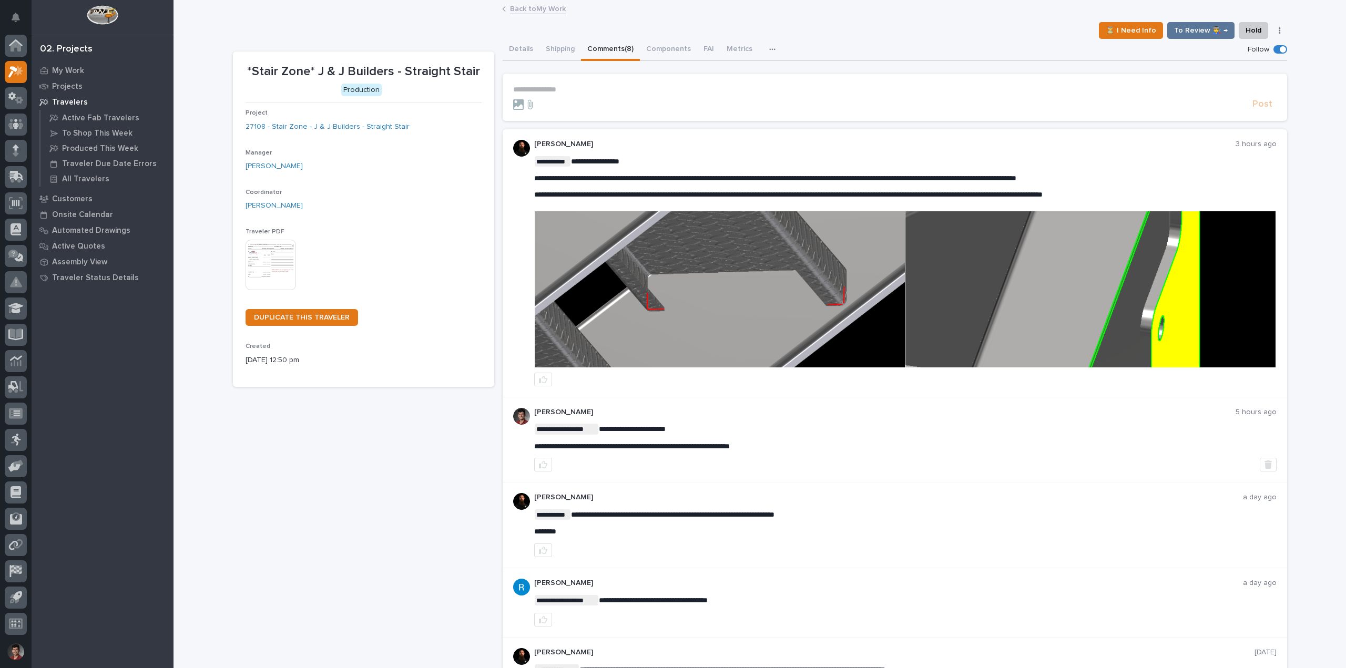
click at [541, 88] on p "**********" at bounding box center [894, 89] width 763 height 9
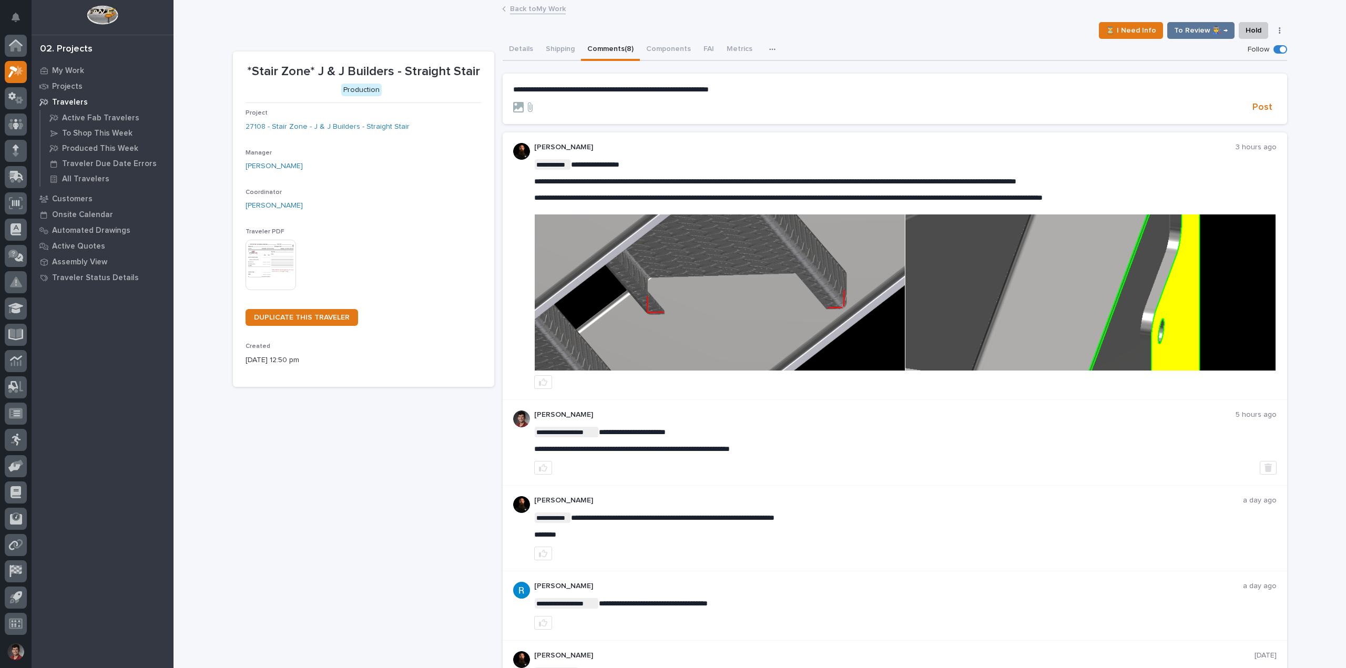
click at [513, 88] on span "**********" at bounding box center [611, 89] width 196 height 7
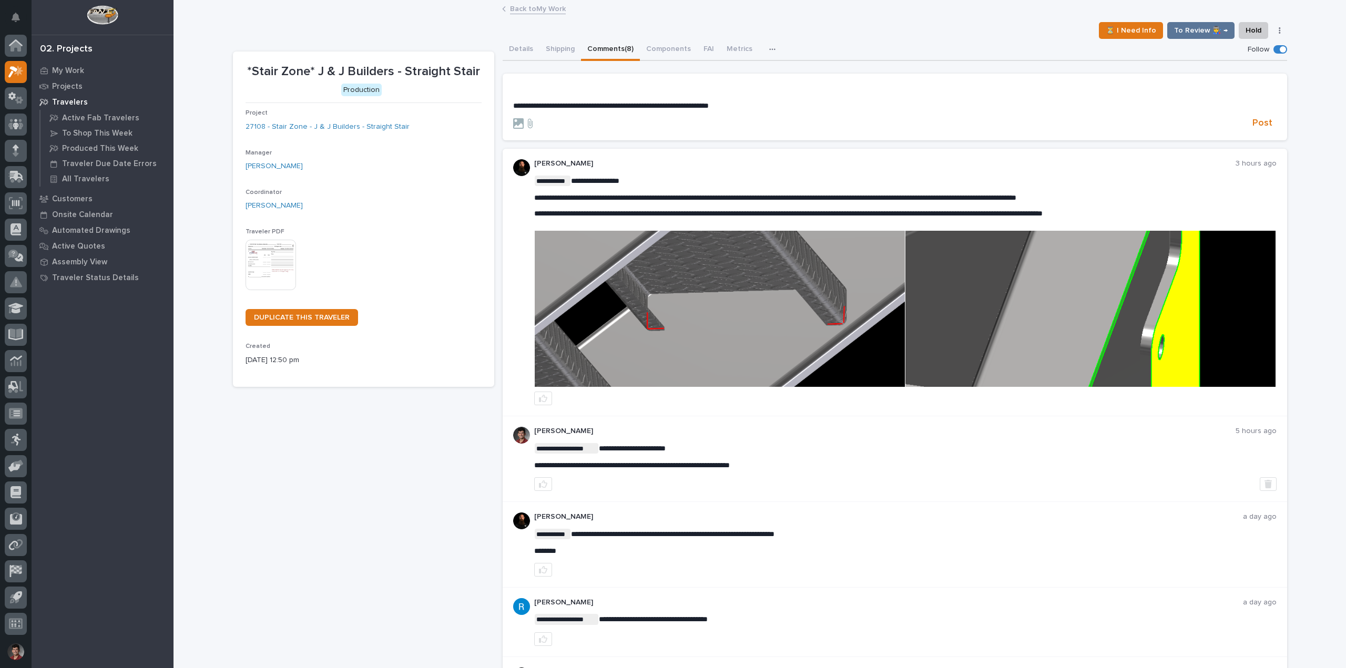
click at [541, 94] on p "﻿" at bounding box center [894, 89] width 763 height 9
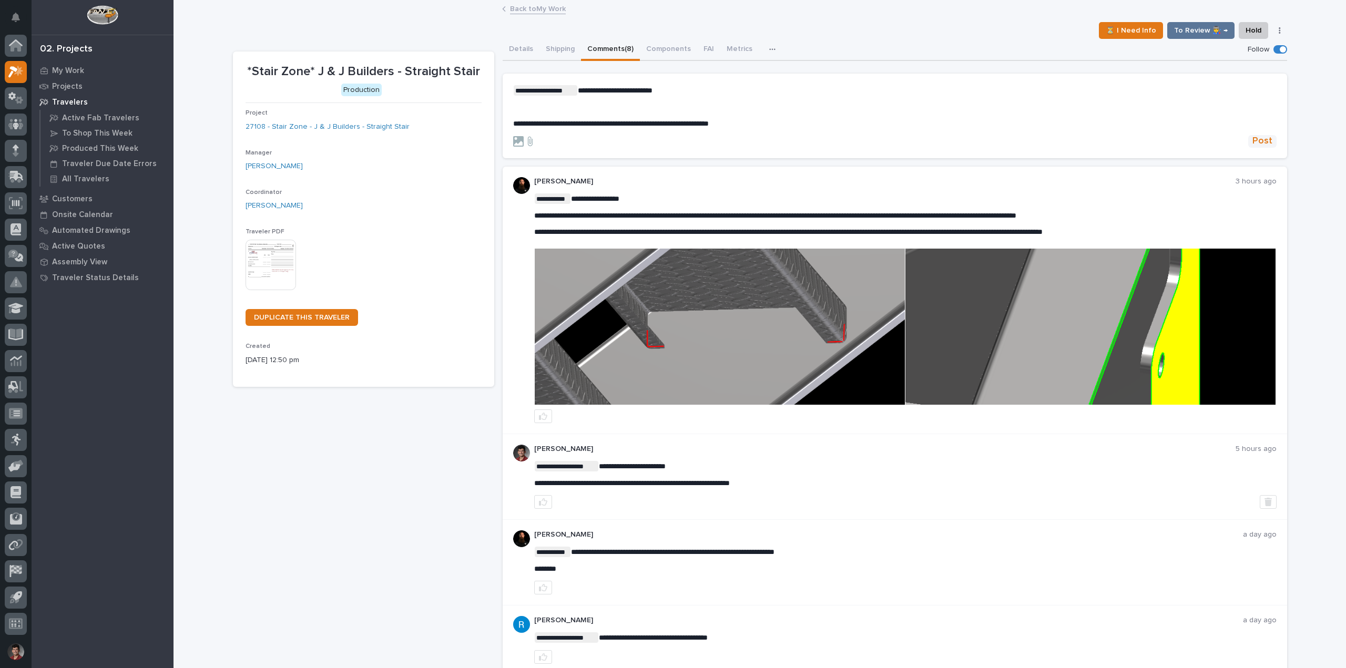
click at [1265, 137] on span "Post" at bounding box center [1262, 141] width 20 height 12
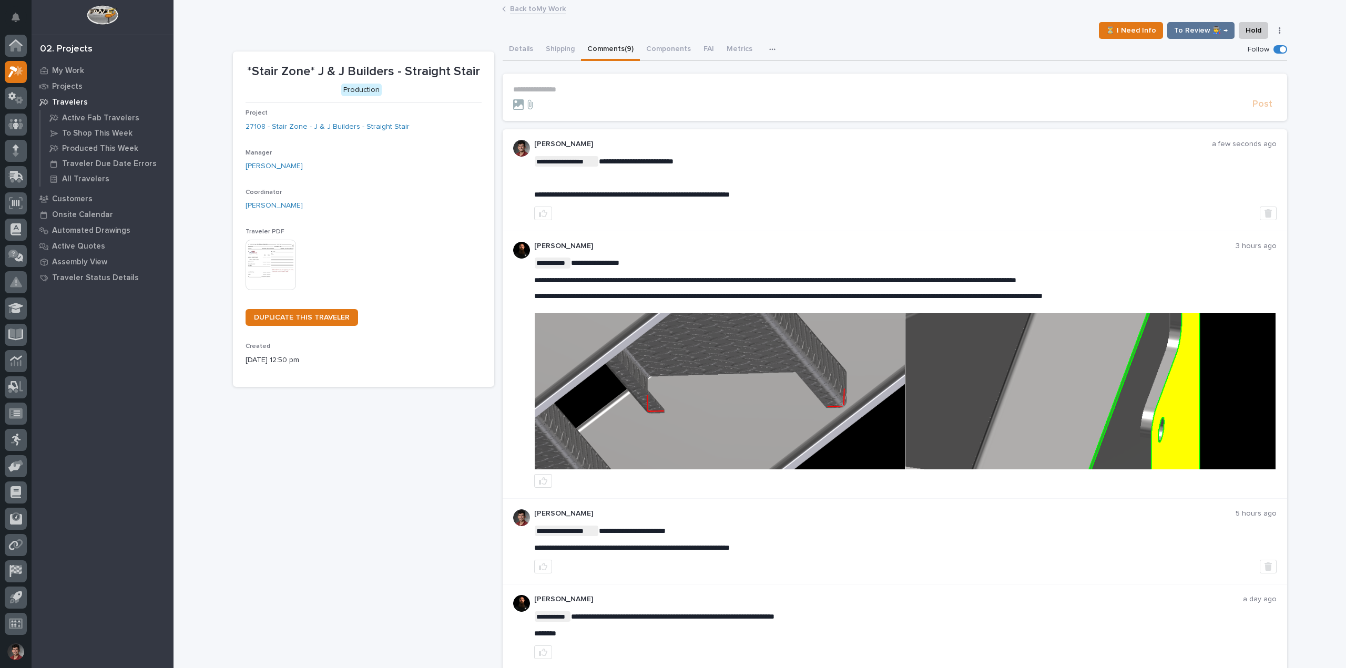
click at [538, 8] on link "Back to My Work" at bounding box center [538, 8] width 56 height 12
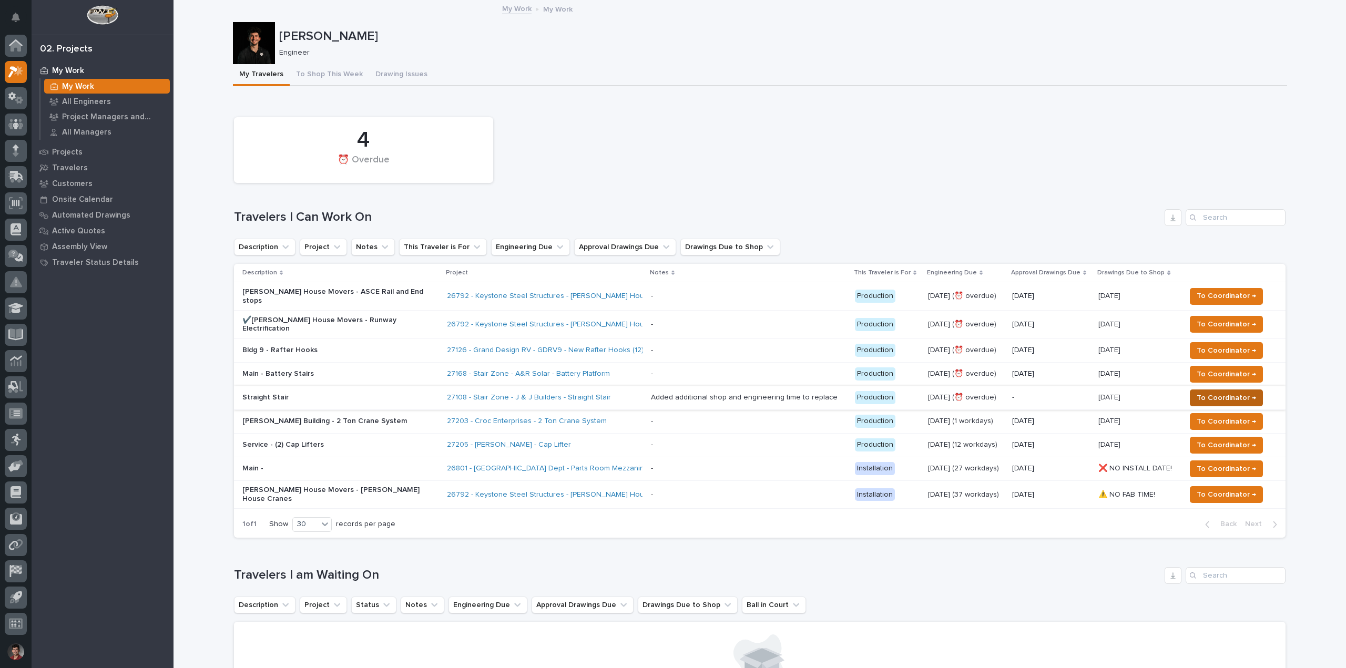
click at [1214, 392] on span "To Coordinator →" at bounding box center [1226, 398] width 59 height 13
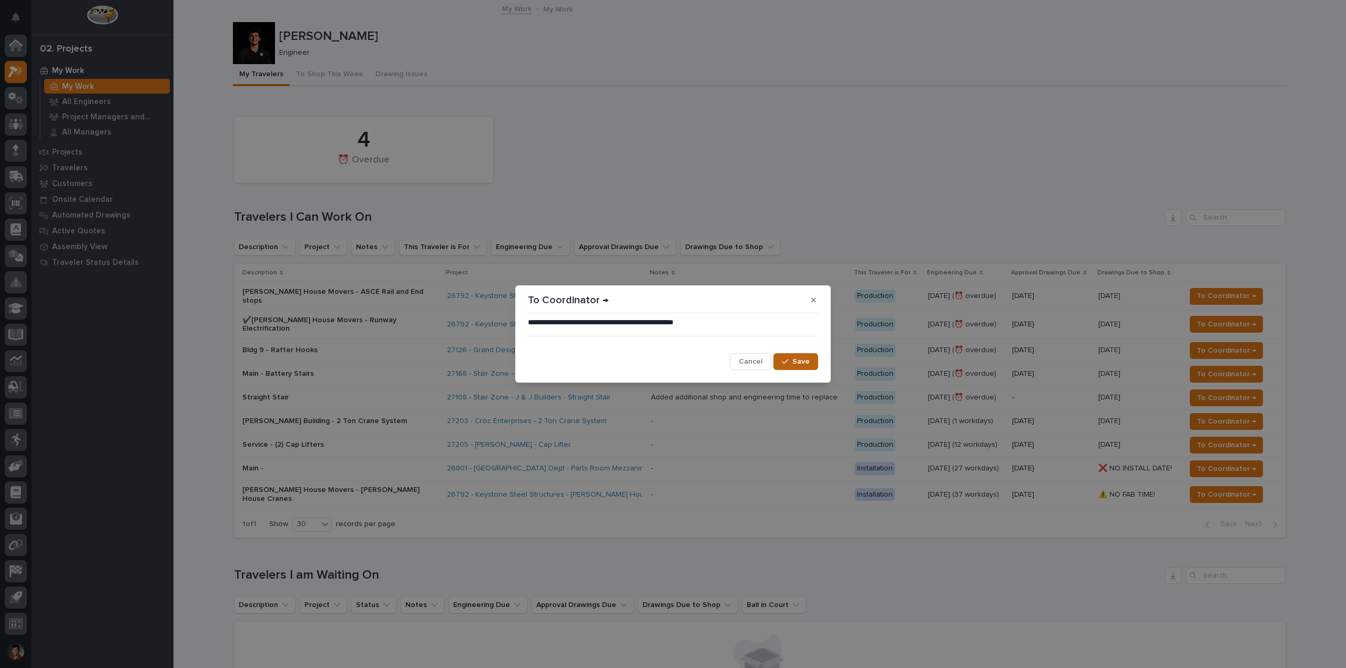
click at [790, 360] on div "button" at bounding box center [787, 361] width 11 height 7
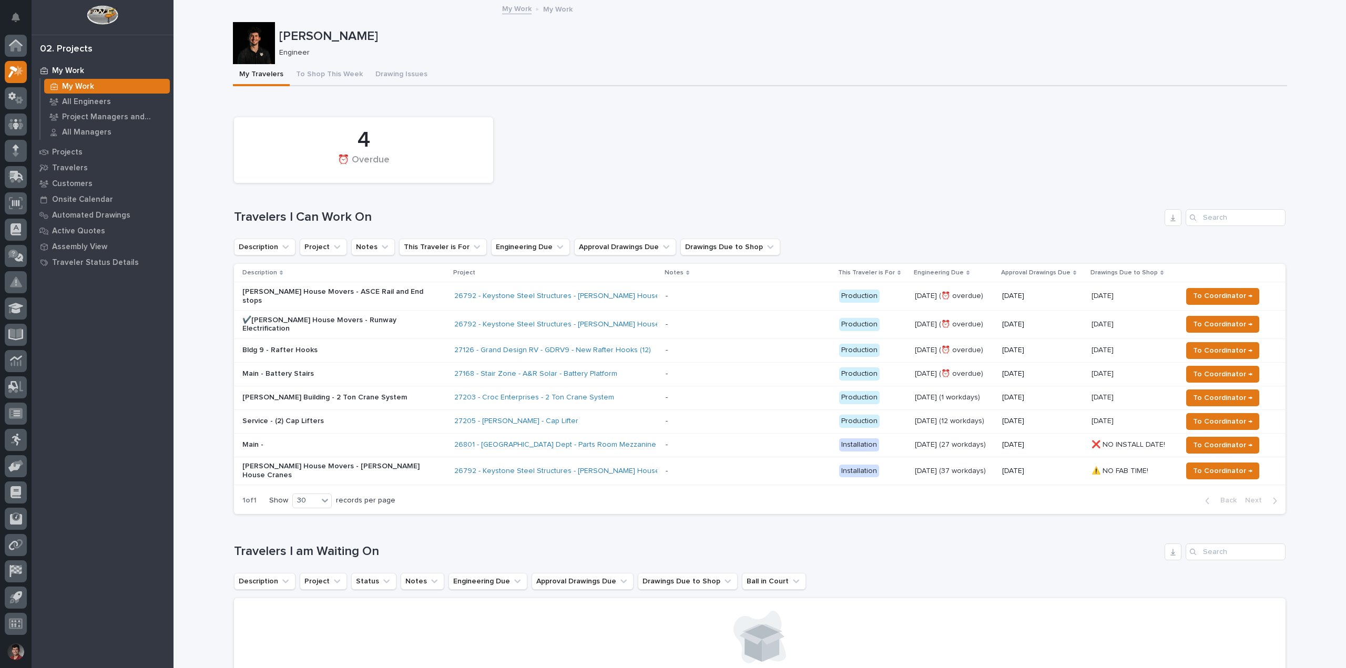
click at [658, 131] on div "4 ⏰ Overdue" at bounding box center [760, 150] width 1062 height 76
click at [718, 148] on div "4 ⏰ Overdue" at bounding box center [760, 150] width 1062 height 76
click at [676, 441] on p at bounding box center [748, 445] width 165 height 9
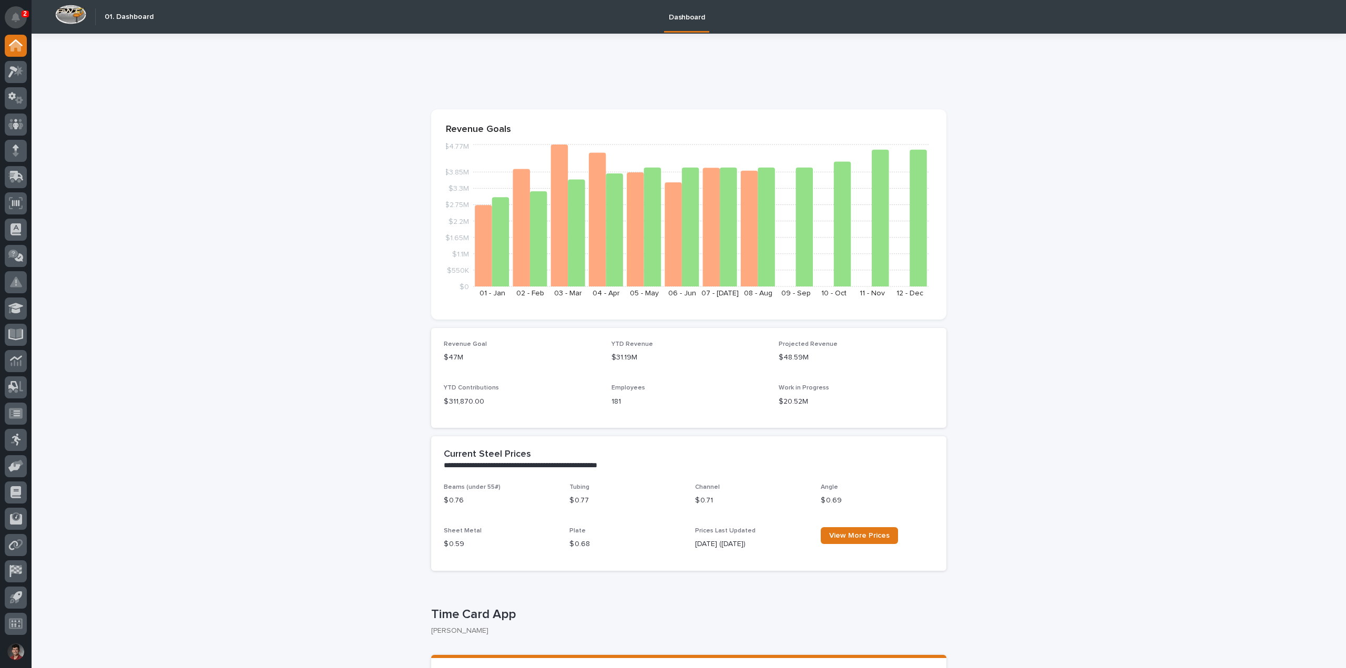
click at [19, 16] on icon "Notifications" at bounding box center [16, 17] width 8 height 9
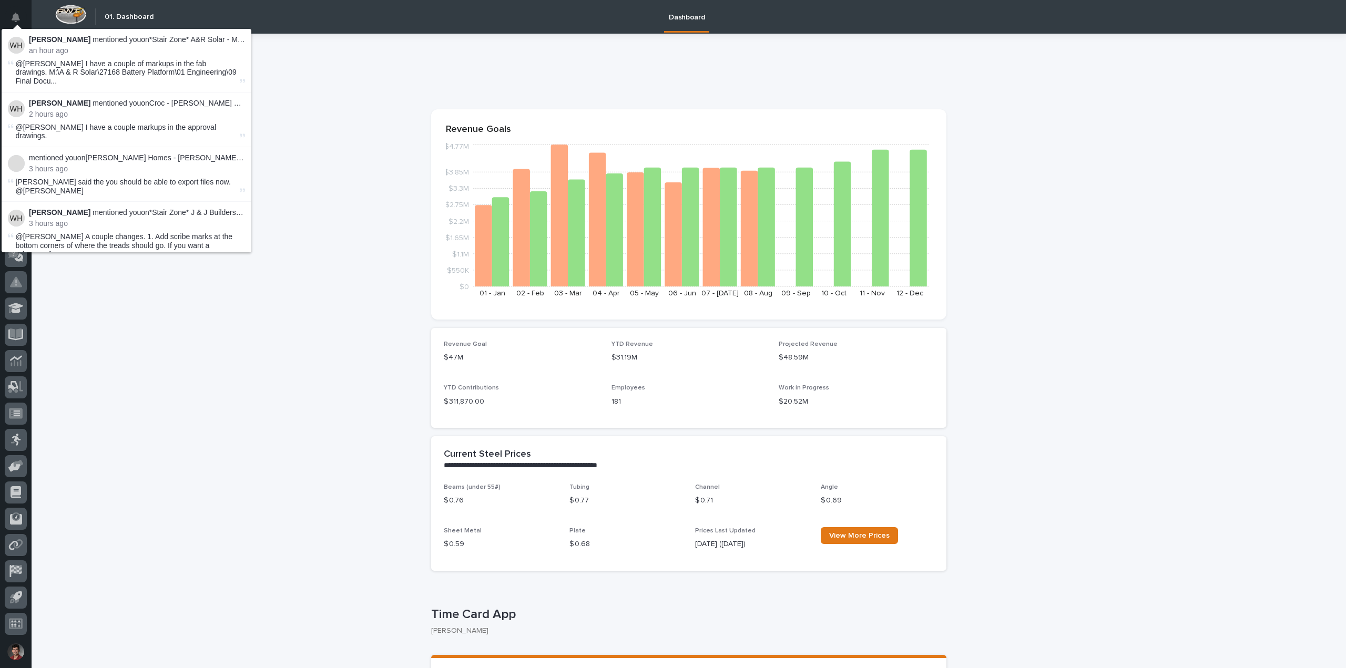
click at [207, 38] on p "Weston Hochstetler mentioned you on *Stair Zone* A&R Solar - Main - Battery Sta…" at bounding box center [137, 39] width 216 height 9
click at [230, 39] on p "Weston Hochstetler mentioned you on *Stair Zone* A&R Solar - Main - Battery Sta…" at bounding box center [137, 39] width 216 height 9
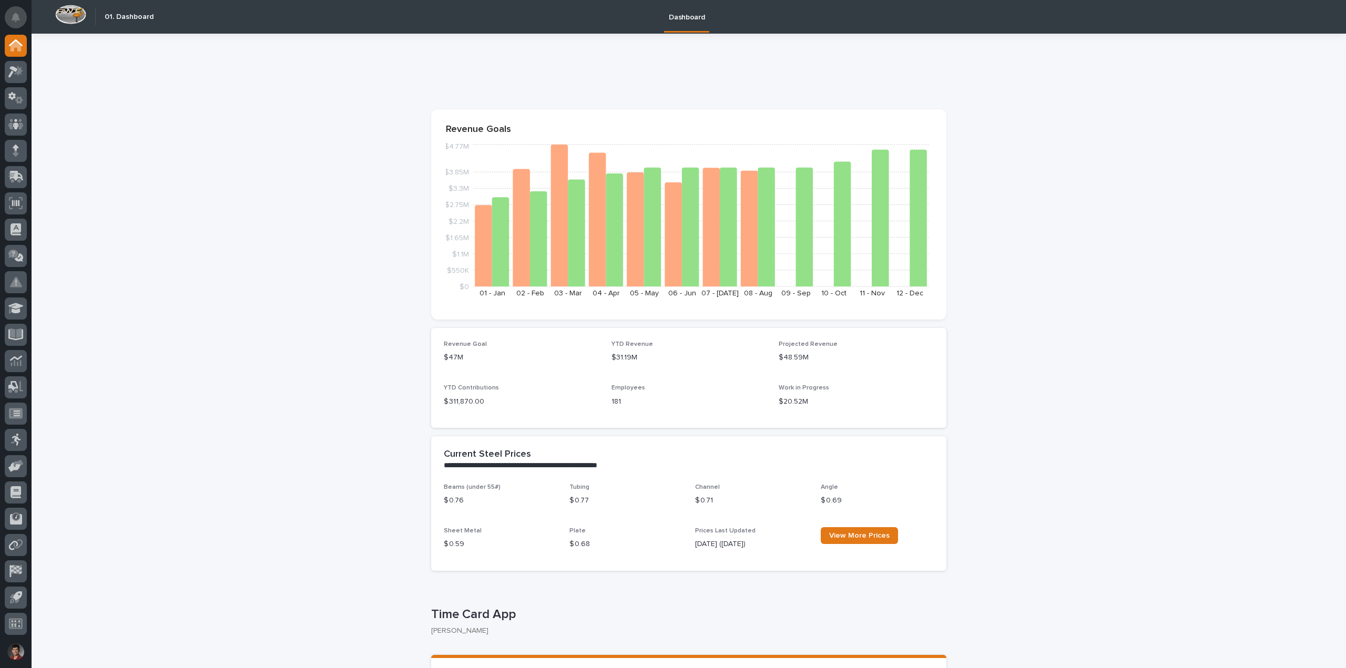
click at [15, 16] on icon "Notifications" at bounding box center [16, 17] width 8 height 9
click at [14, 17] on icon "Notifications" at bounding box center [16, 17] width 8 height 9
click at [21, 21] on button "Notifications" at bounding box center [16, 17] width 22 height 22
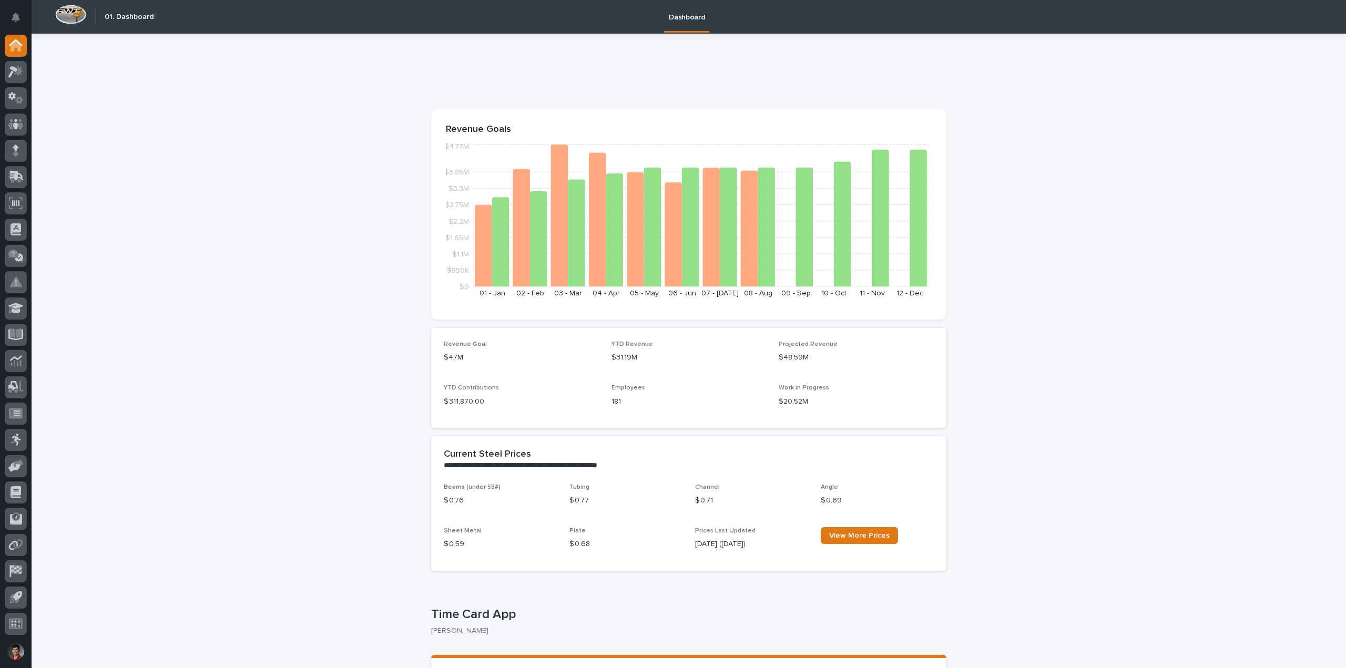
click at [10, 66] on icon at bounding box center [15, 72] width 15 height 12
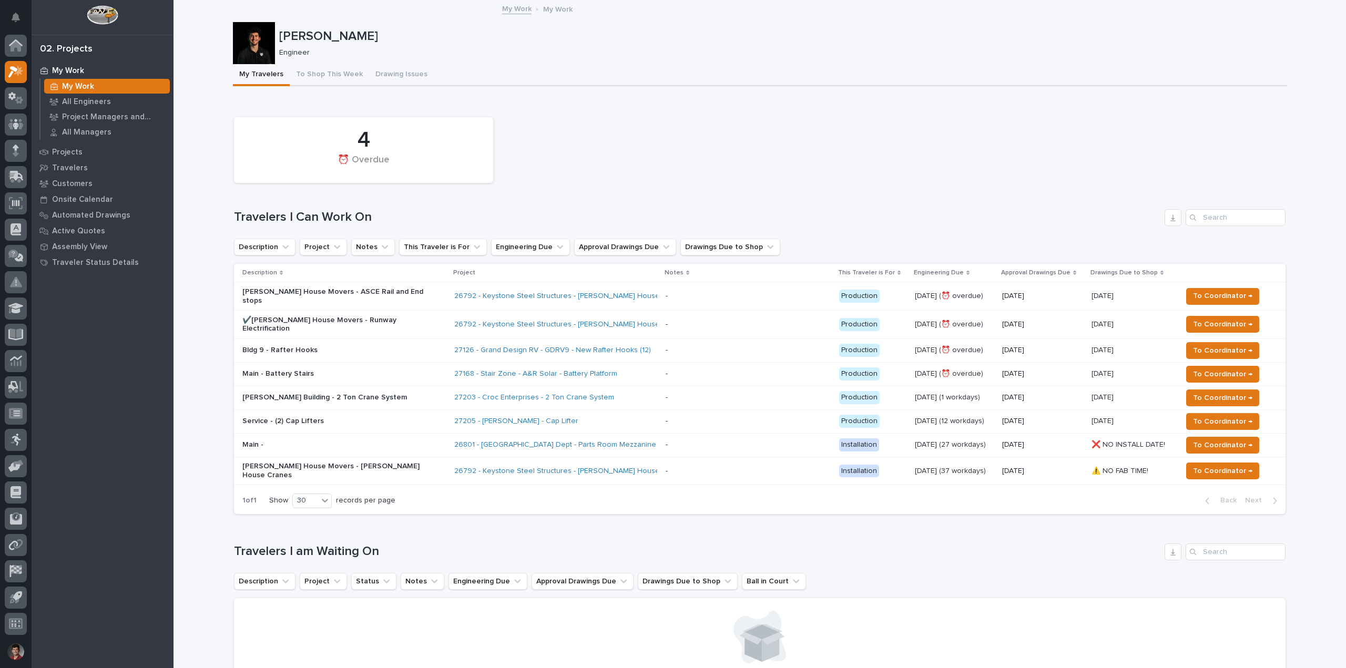
click at [362, 370] on p "Main - Battery Stairs" at bounding box center [334, 374] width 184 height 9
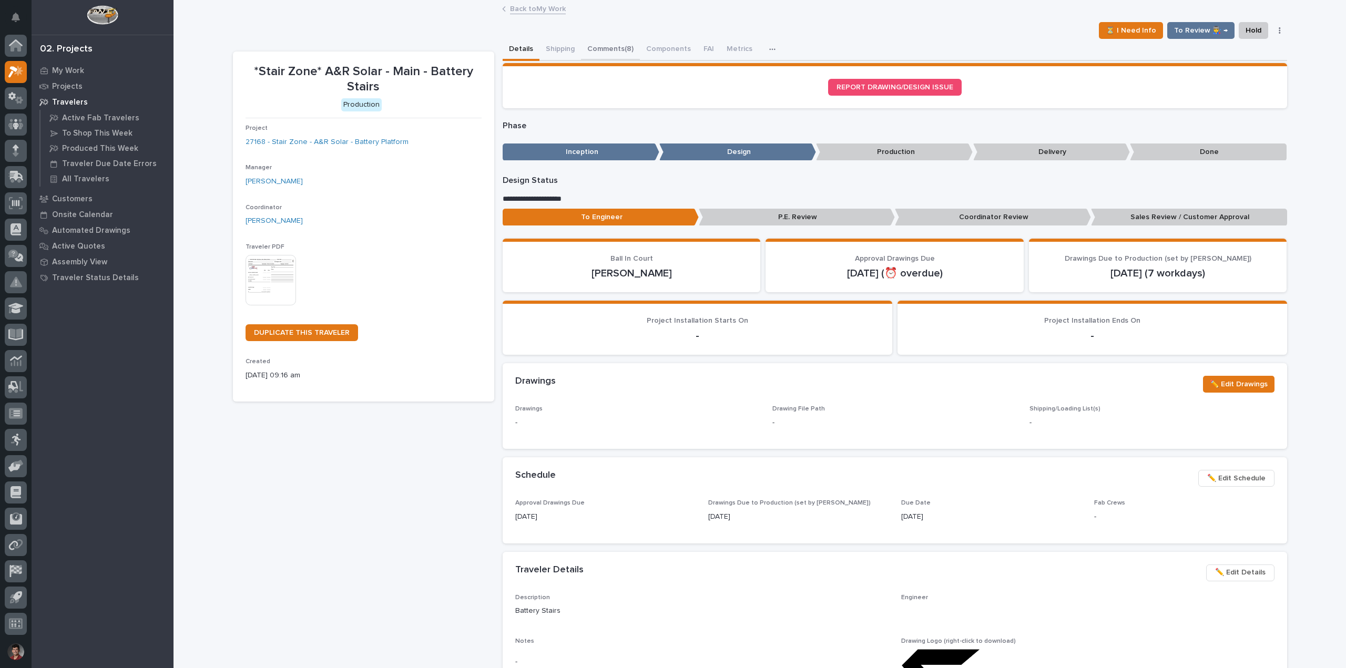
click at [610, 47] on button "Comments (8)" at bounding box center [610, 50] width 59 height 22
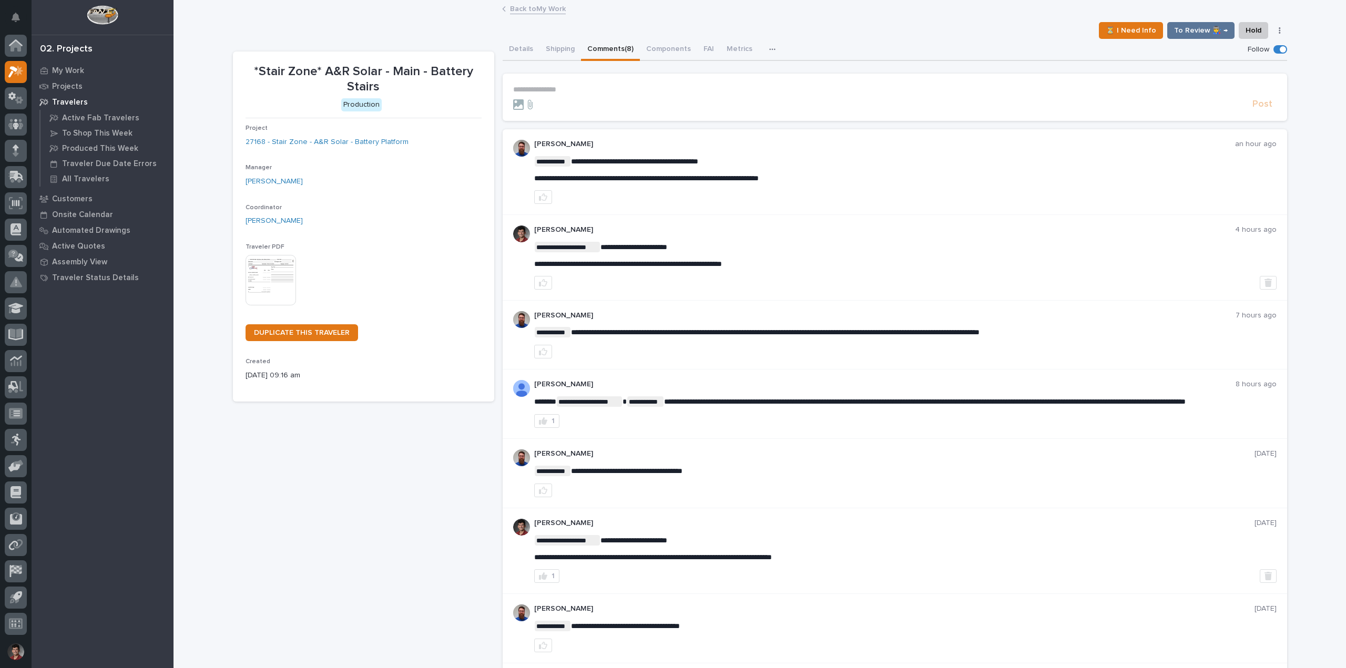
click at [579, 91] on p "**********" at bounding box center [894, 89] width 763 height 9
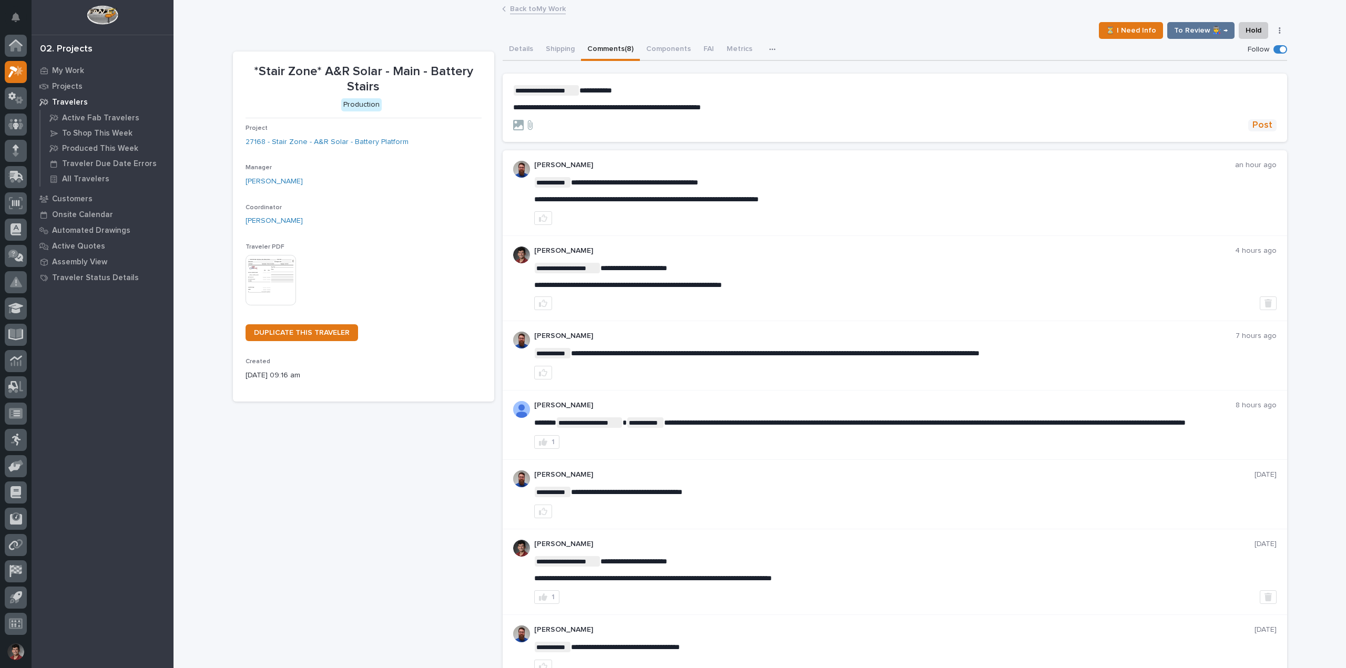
click at [1262, 130] on span "Post" at bounding box center [1262, 125] width 20 height 12
